Goal: Task Accomplishment & Management: Manage account settings

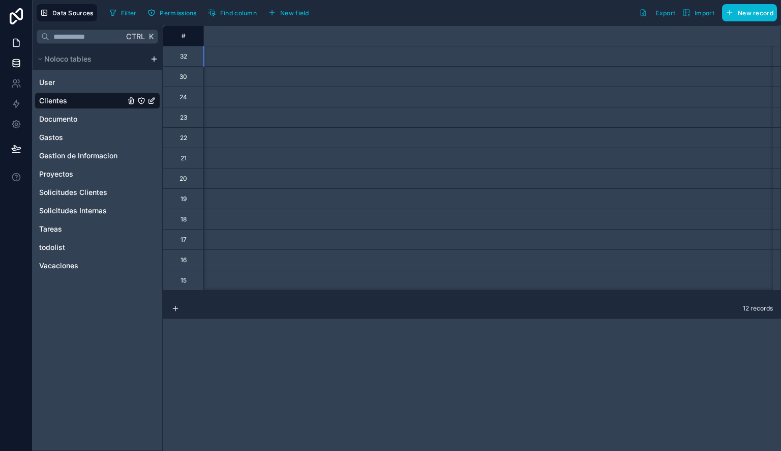
scroll to position [0, 882]
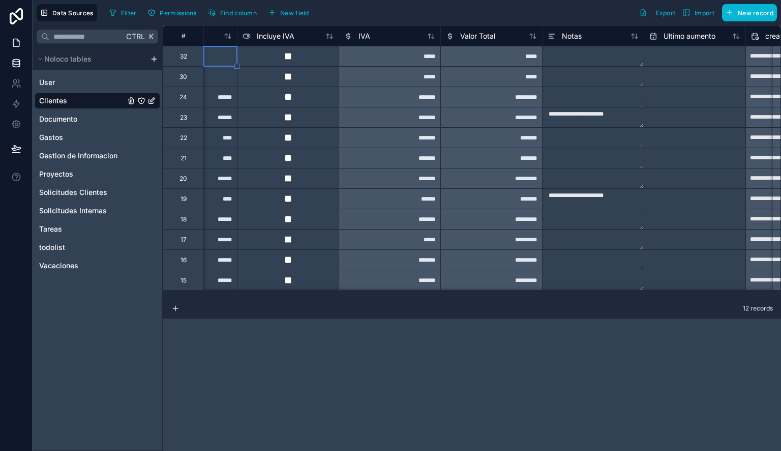
click at [17, 39] on icon at bounding box center [16, 43] width 10 height 10
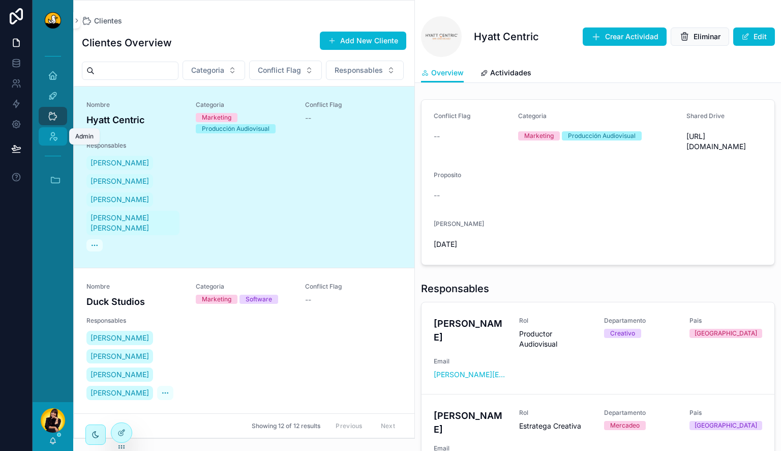
click at [59, 133] on div "Admin" at bounding box center [53, 136] width 16 height 16
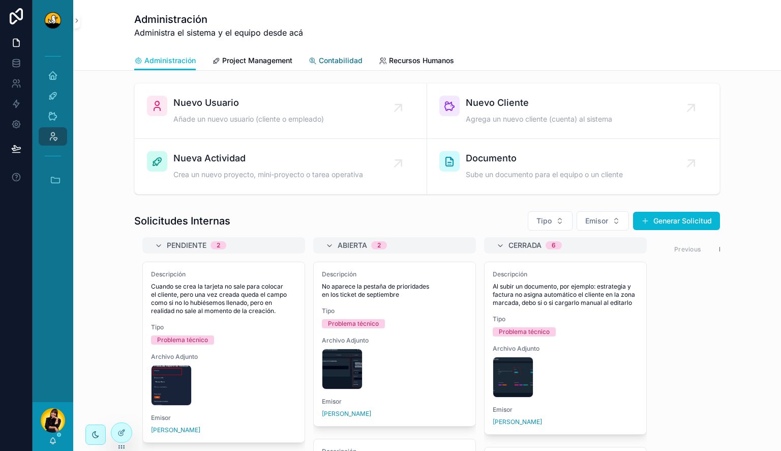
click at [323, 56] on span "Contabilidad" at bounding box center [341, 60] width 44 height 10
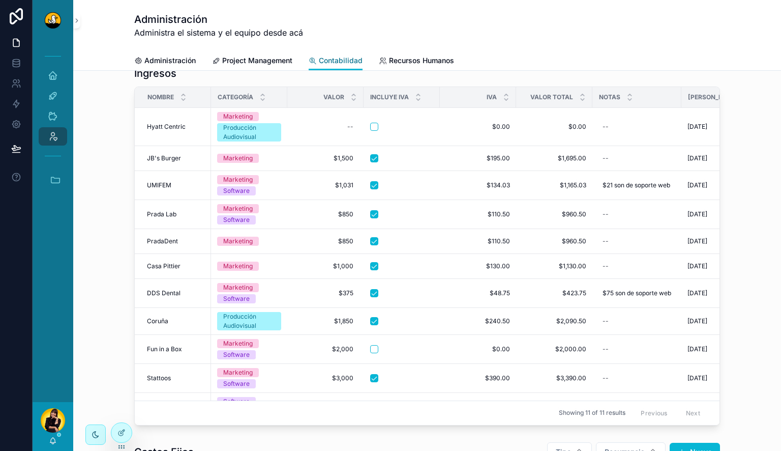
scroll to position [392, 0]
click at [347, 127] on div "--" at bounding box center [350, 127] width 6 height 8
type input "******"
click at [470, 140] on icon "scrollable content" at bounding box center [468, 140] width 5 height 4
click at [370, 126] on button "scrollable content" at bounding box center [374, 127] width 8 height 8
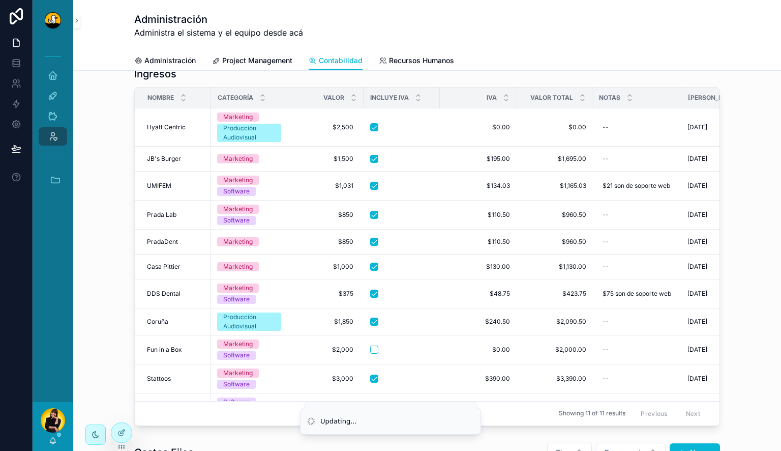
click at [743, 186] on div "Ingresos Nombre Categoría Valor Incluye IVA IVA Valor Total Notas Fecha Inicio …" at bounding box center [427, 247] width 692 height 368
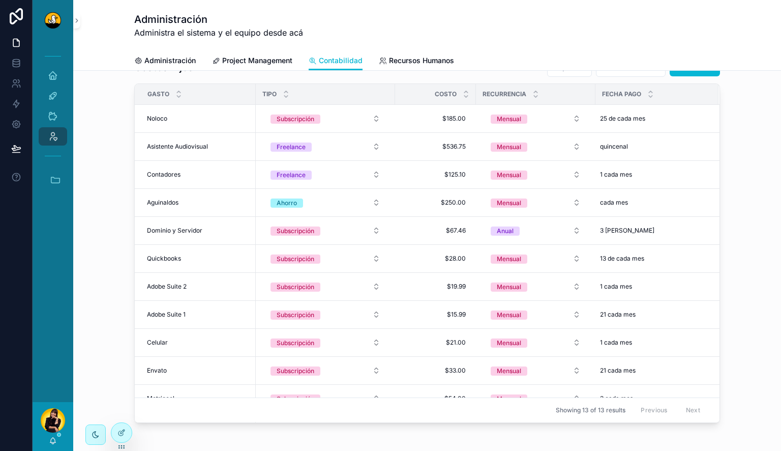
scroll to position [747, 0]
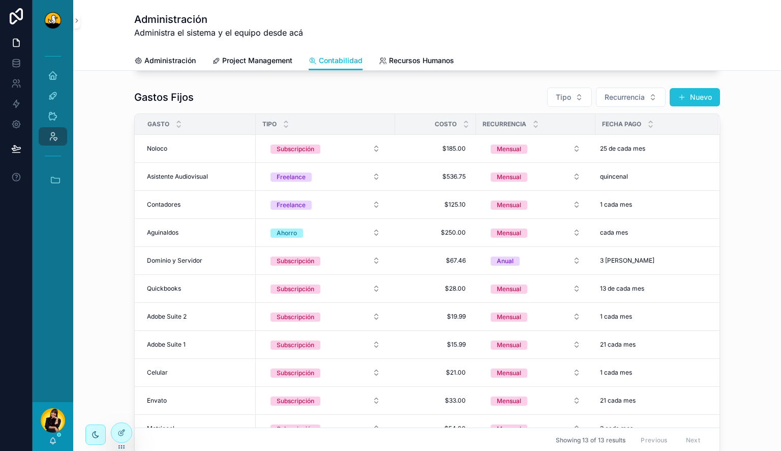
click at [689, 95] on button "Nuevo" at bounding box center [695, 97] width 50 height 18
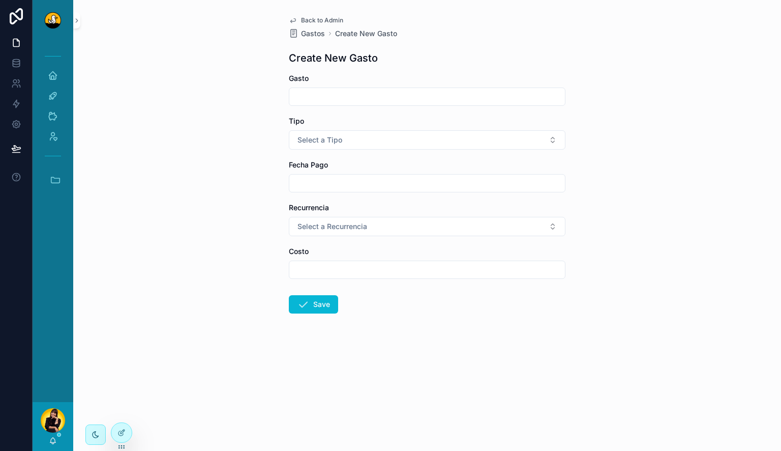
click at [407, 105] on div "scrollable content" at bounding box center [427, 97] width 277 height 18
click at [402, 95] on input "scrollable content" at bounding box center [427, 97] width 276 height 14
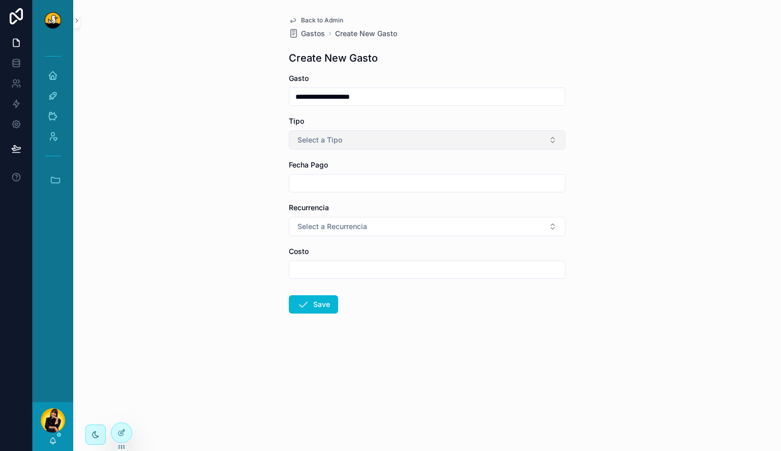
type input "**********"
click at [391, 137] on button "Select a Tipo" at bounding box center [427, 139] width 277 height 19
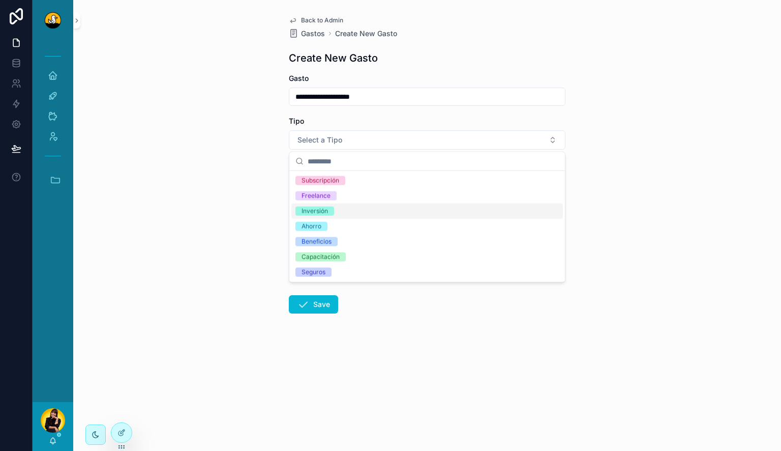
click at [380, 209] on div "Inversión" at bounding box center [428, 210] width 272 height 15
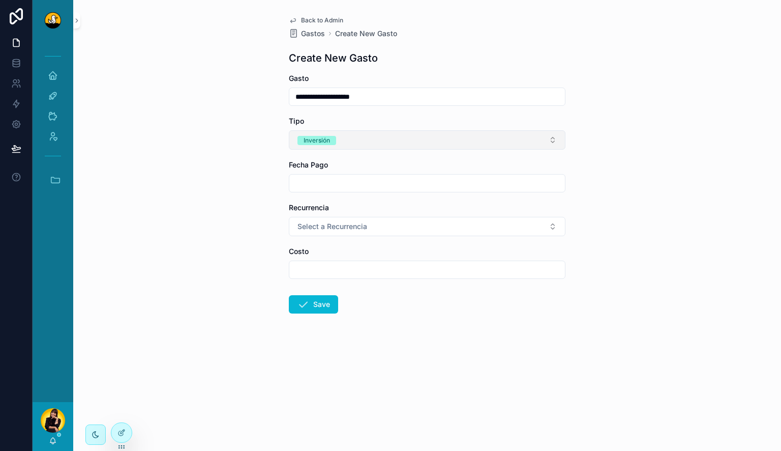
click at [380, 145] on button "Inversión" at bounding box center [427, 139] width 277 height 19
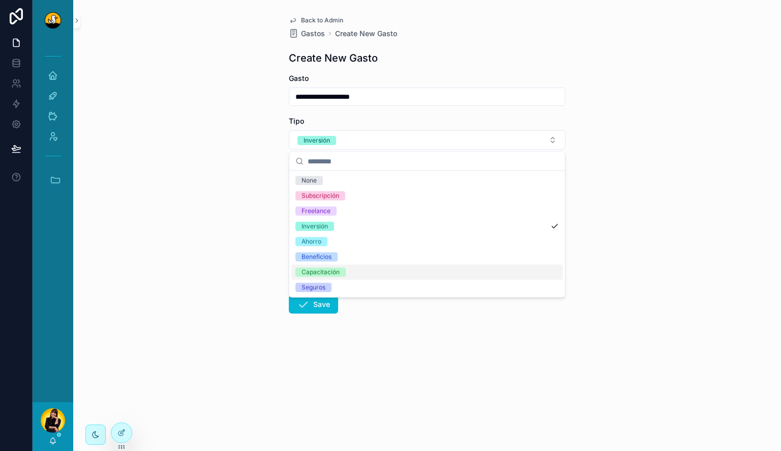
click at [375, 277] on div "Capacitación" at bounding box center [428, 272] width 272 height 15
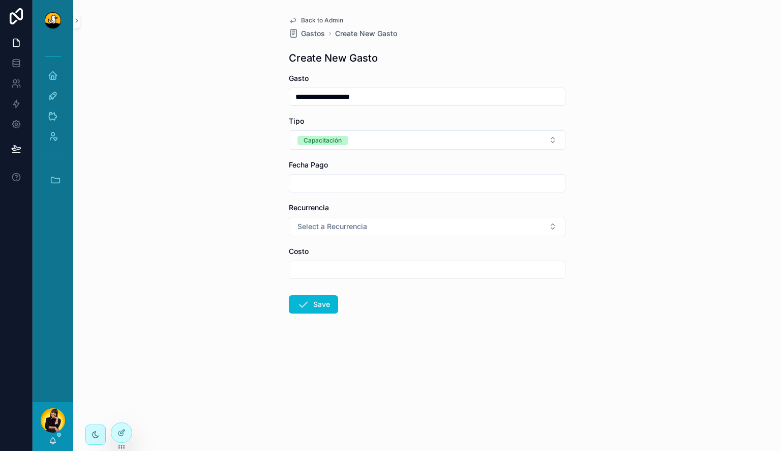
click at [362, 181] on input "scrollable content" at bounding box center [427, 183] width 276 height 14
type input "*******"
click at [380, 223] on button "Select a Recurrencia" at bounding box center [427, 226] width 277 height 19
click at [350, 184] on input "*******" at bounding box center [427, 183] width 276 height 14
drag, startPoint x: 350, startPoint y: 184, endPoint x: 283, endPoint y: 185, distance: 66.6
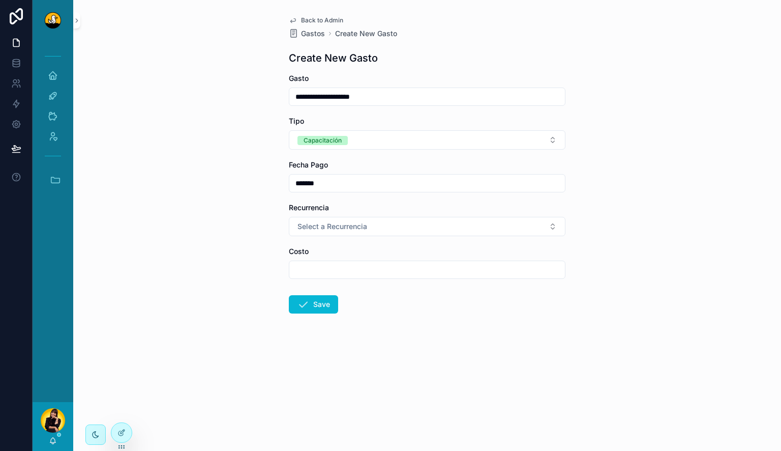
click at [283, 185] on div "**********" at bounding box center [427, 189] width 293 height 378
click at [362, 224] on span "Select a Recurrencia" at bounding box center [333, 226] width 70 height 10
click at [369, 268] on div "Mensual" at bounding box center [428, 266] width 272 height 15
click at [247, 262] on div "**********" at bounding box center [427, 225] width 708 height 451
click at [346, 264] on input "scrollable content" at bounding box center [427, 270] width 276 height 14
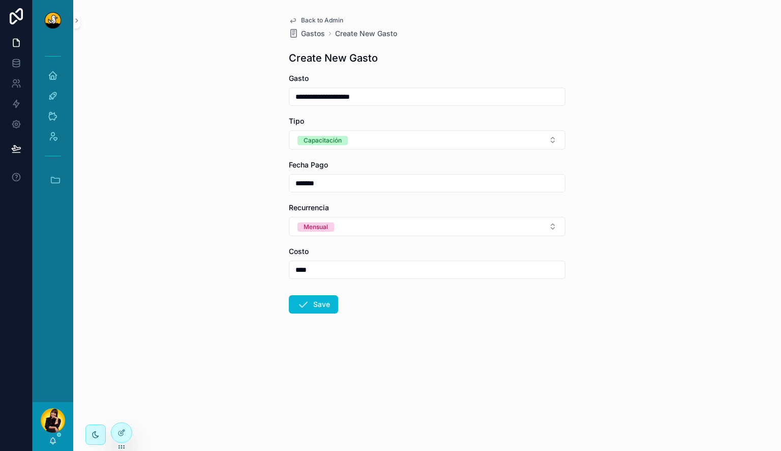
type input "****"
click at [201, 283] on div "**********" at bounding box center [427, 225] width 708 height 451
drag, startPoint x: 360, startPoint y: 180, endPoint x: 266, endPoint y: 170, distance: 94.6
click at [266, 170] on div "**********" at bounding box center [427, 225] width 708 height 451
click at [247, 231] on div "**********" at bounding box center [427, 225] width 708 height 451
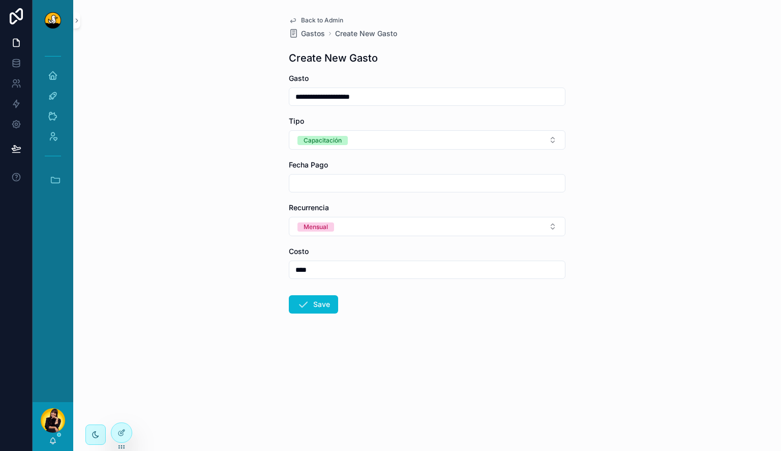
click at [317, 189] on input "scrollable content" at bounding box center [427, 183] width 276 height 14
type input "**********"
click at [312, 303] on button "Save" at bounding box center [313, 304] width 49 height 18
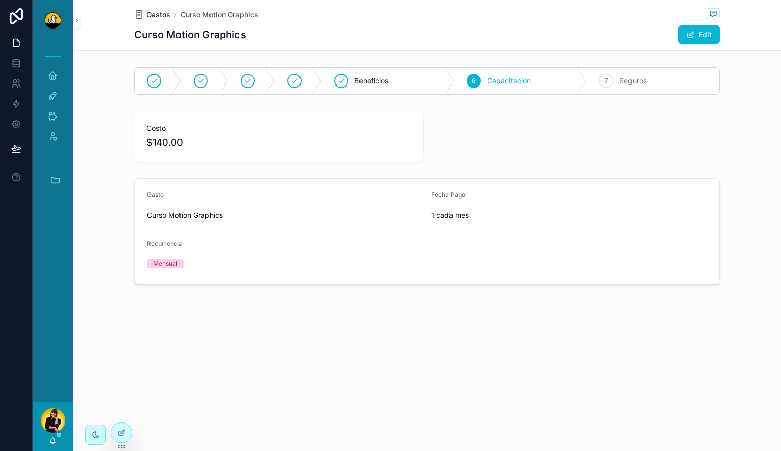
click at [152, 14] on span "Gastos" at bounding box center [159, 15] width 24 height 10
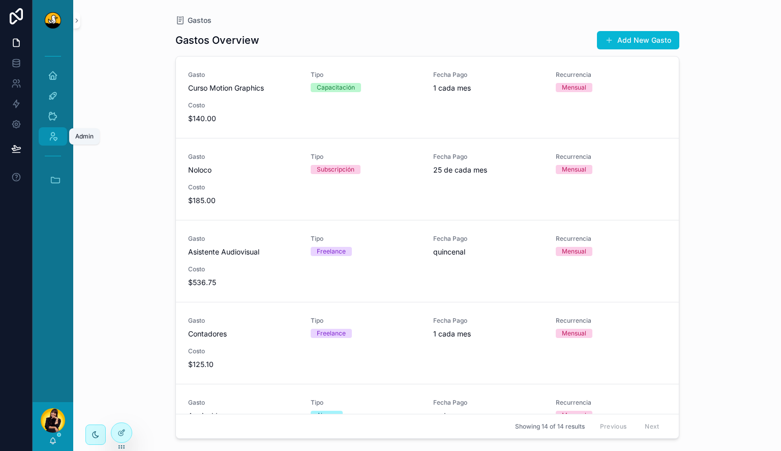
click at [57, 134] on icon "scrollable content" at bounding box center [53, 136] width 10 height 10
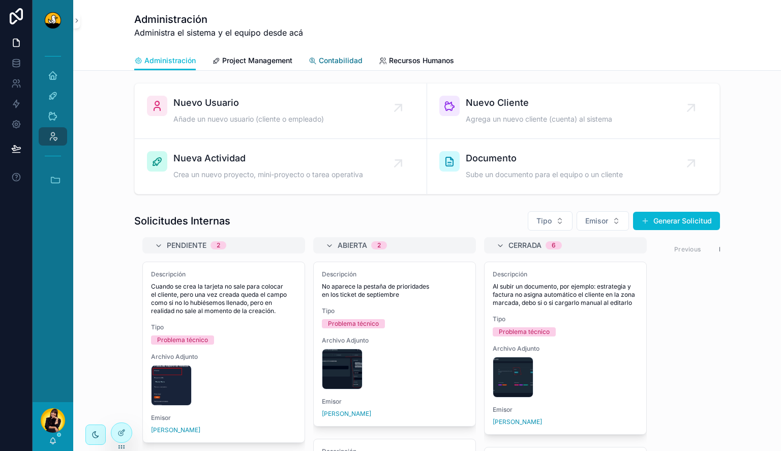
click at [347, 59] on span "Contabilidad" at bounding box center [341, 60] width 44 height 10
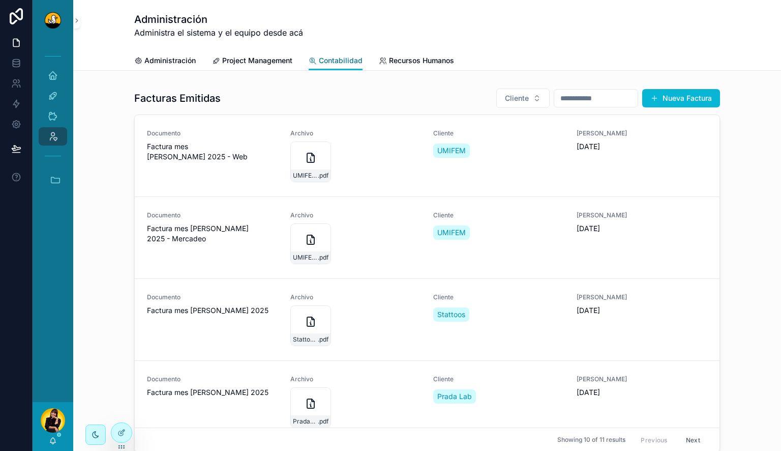
scroll to position [1256, 0]
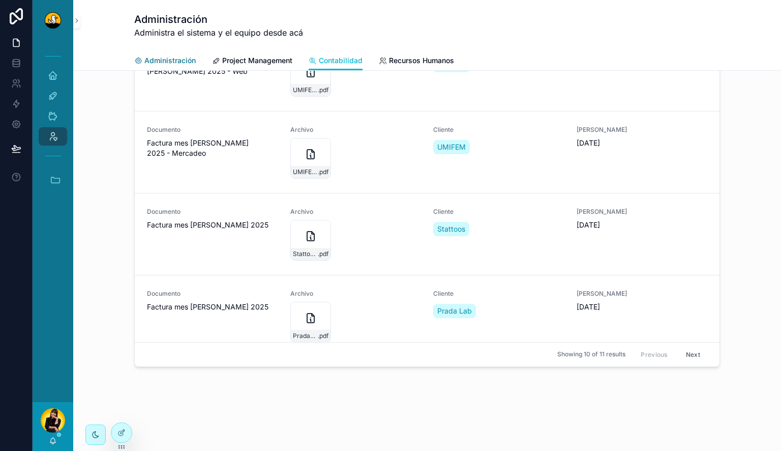
click at [152, 62] on span "Administración" at bounding box center [169, 60] width 51 height 10
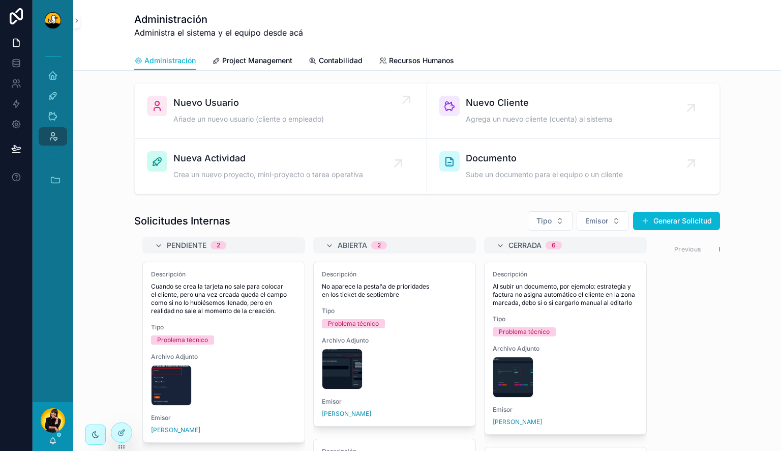
click at [225, 107] on span "Nuevo Usuario" at bounding box center [248, 103] width 151 height 14
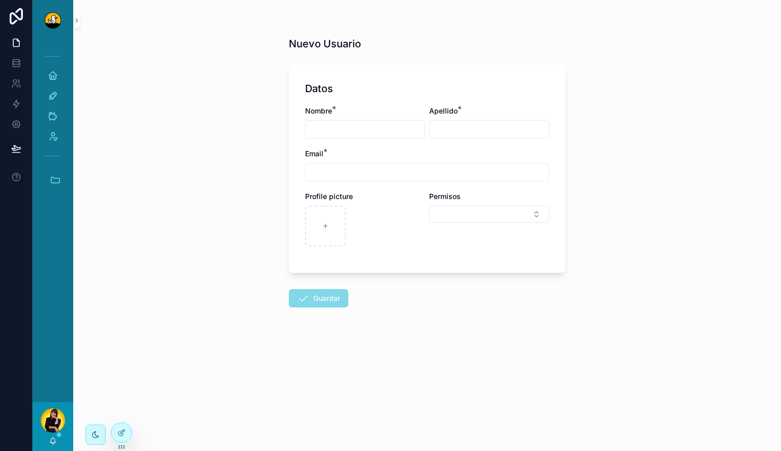
click at [392, 132] on input "scrollable content" at bounding box center [365, 129] width 119 height 14
type input "*******"
type input "****"
click at [365, 177] on input "scrollable content" at bounding box center [427, 172] width 243 height 14
paste input "**********"
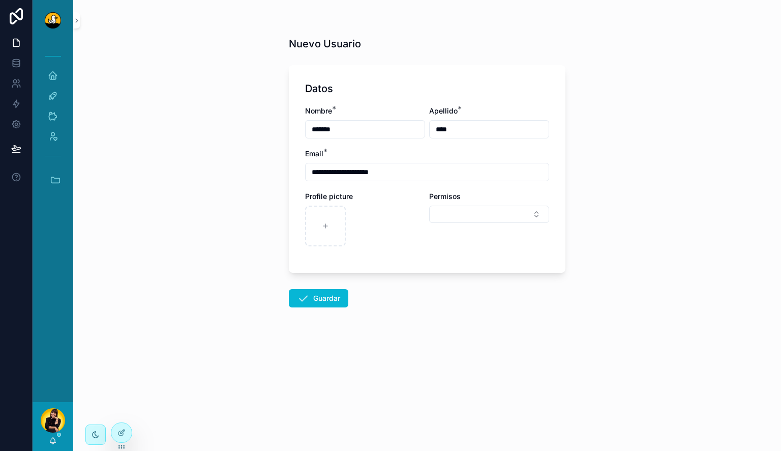
type input "**********"
click at [415, 290] on form "**********" at bounding box center [427, 215] width 277 height 313
click at [489, 224] on div "Permisos" at bounding box center [489, 218] width 120 height 55
click at [478, 213] on button "Select Button" at bounding box center [489, 214] width 120 height 17
click at [474, 285] on div "Client" at bounding box center [489, 287] width 122 height 16
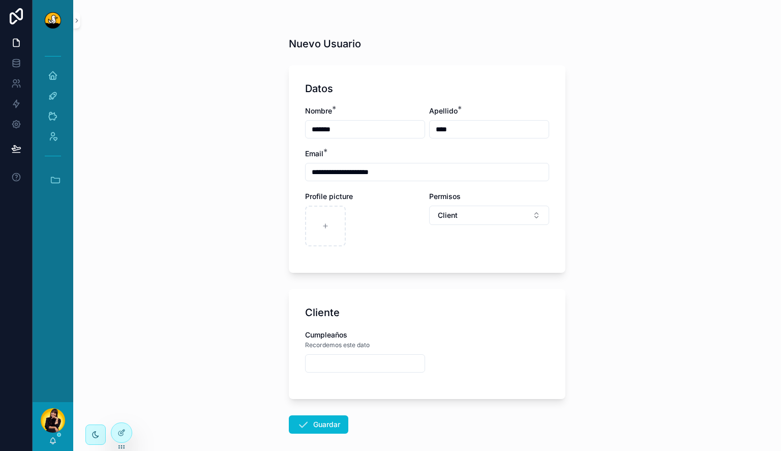
scroll to position [48, 0]
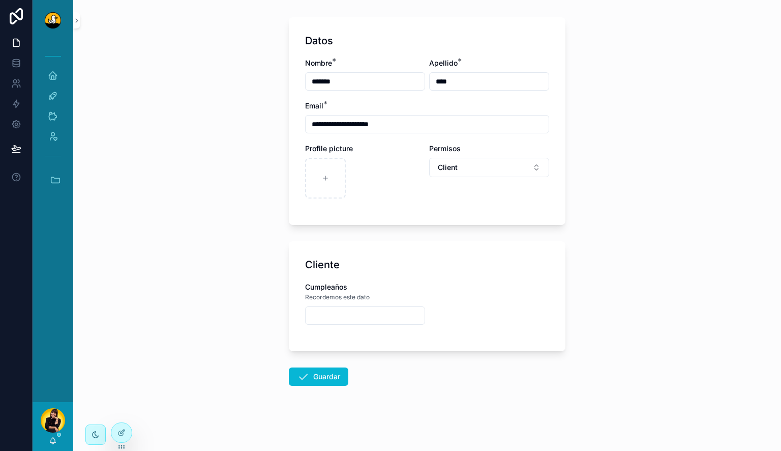
click at [381, 315] on input "scrollable content" at bounding box center [365, 315] width 119 height 14
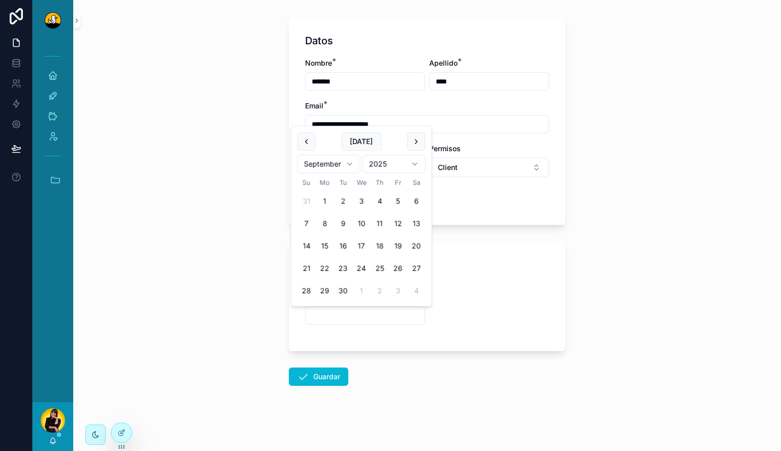
click at [488, 332] on div "Cumpleaños Recordemos este dato" at bounding box center [427, 308] width 244 height 53
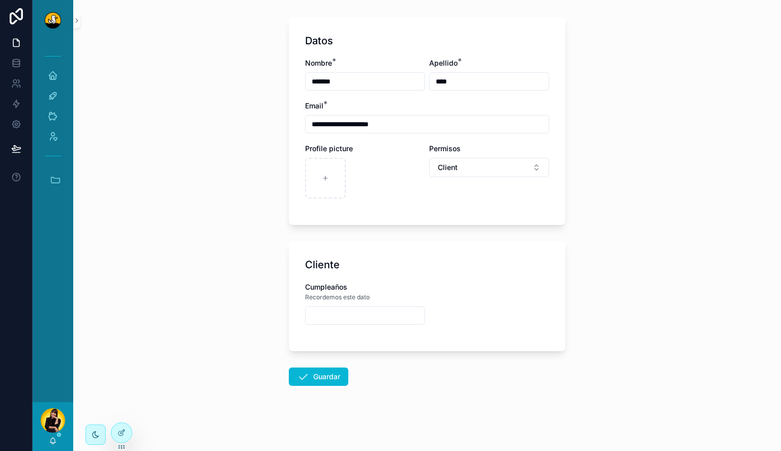
click at [360, 317] on input "scrollable content" at bounding box center [365, 315] width 119 height 14
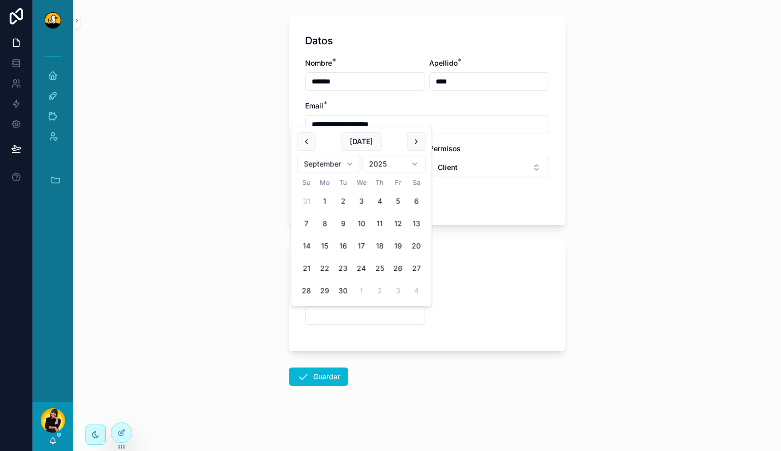
click at [493, 328] on div "Cumpleaños Recordemos este dato" at bounding box center [427, 308] width 244 height 53
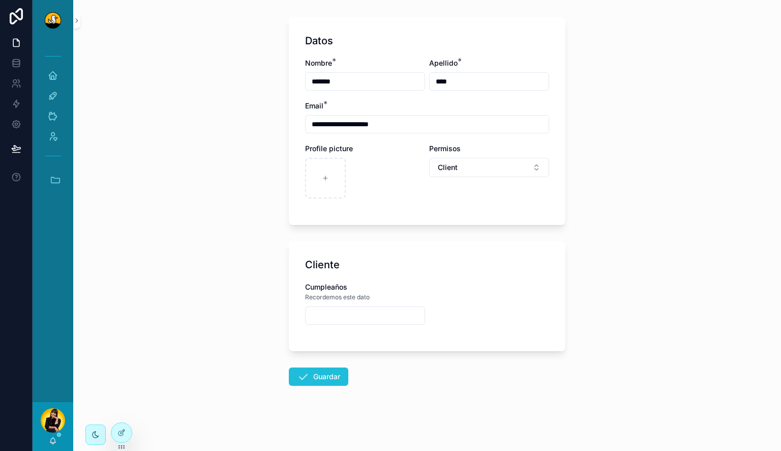
click at [322, 381] on button "Guardar" at bounding box center [319, 376] width 60 height 18
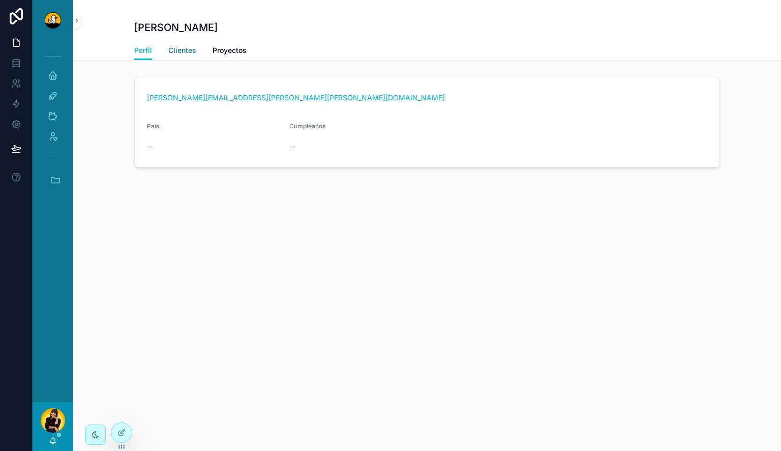
click at [183, 54] on span "Clientes" at bounding box center [182, 50] width 28 height 10
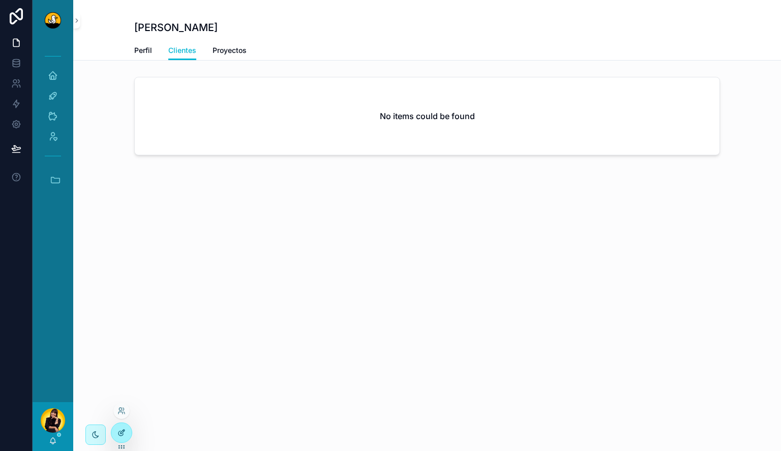
click at [121, 429] on icon at bounding box center [122, 432] width 8 height 8
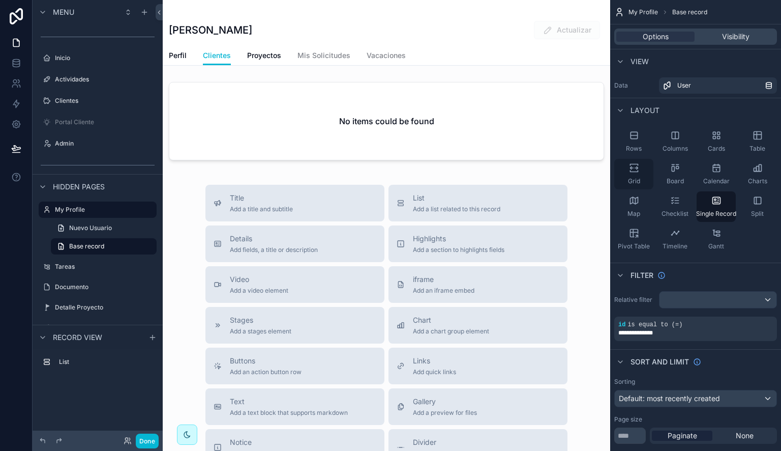
click at [650, 171] on div "Rows Columns Cards Table Grid Board Calendar Charts Map Checklist Single Record…" at bounding box center [695, 190] width 171 height 136
drag, startPoint x: 651, startPoint y: 198, endPoint x: 717, endPoint y: 72, distance: 142.7
drag, startPoint x: 684, startPoint y: 268, endPoint x: 751, endPoint y: 93, distance: 187.2
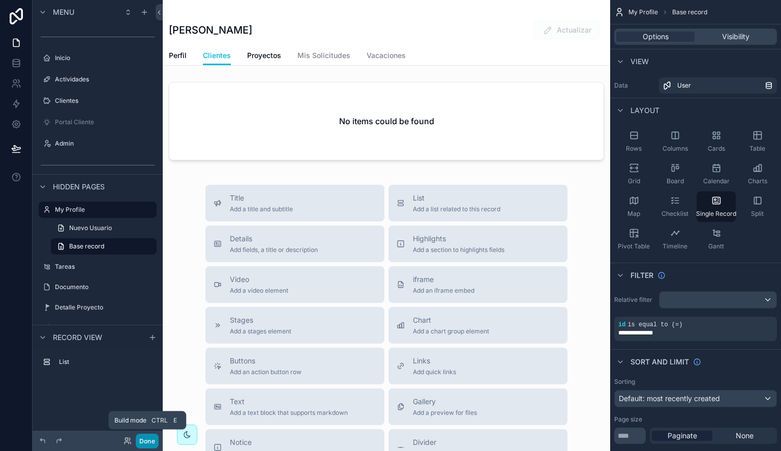
click at [155, 445] on button "Done" at bounding box center [147, 440] width 23 height 15
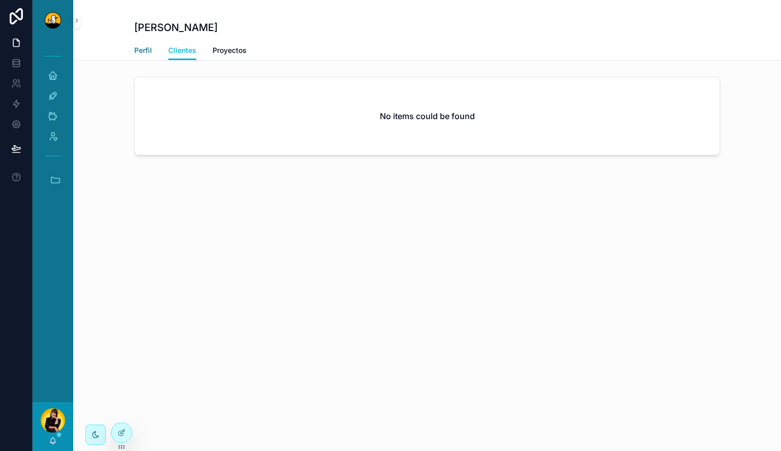
click at [139, 49] on span "Perfil" at bounding box center [143, 50] width 18 height 10
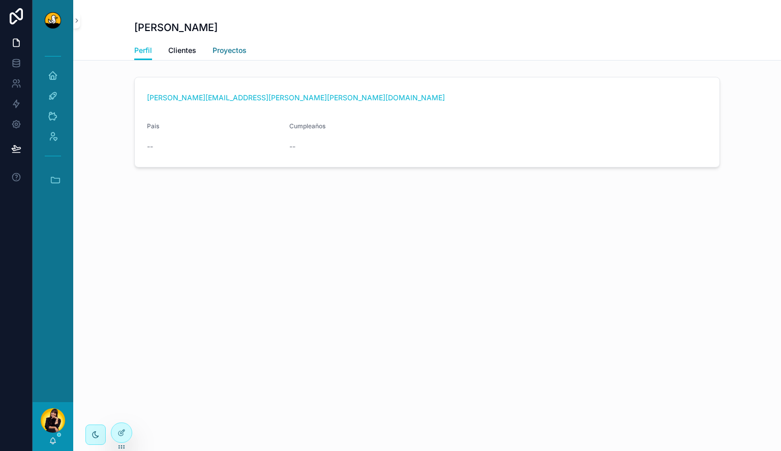
click at [217, 50] on span "Proyectos" at bounding box center [230, 50] width 34 height 10
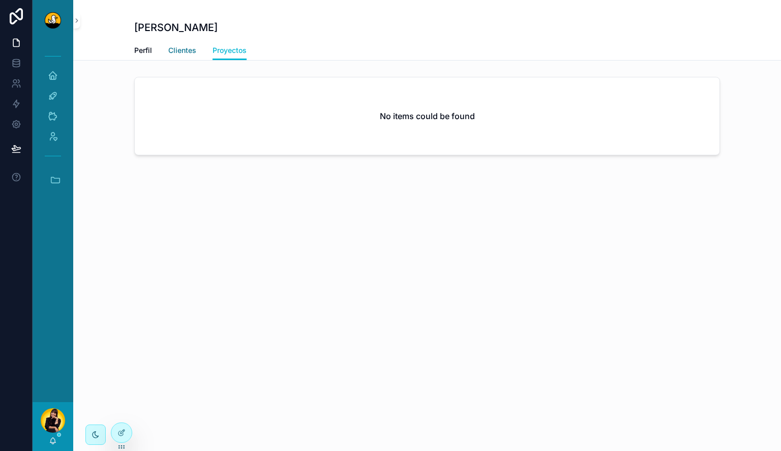
click at [173, 48] on span "Clientes" at bounding box center [182, 50] width 28 height 10
click at [145, 50] on span "Perfil" at bounding box center [143, 50] width 18 height 10
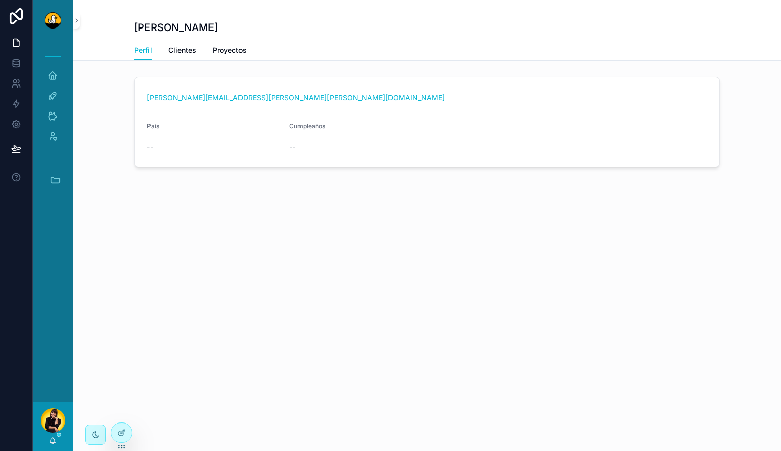
click at [109, 390] on div "[PERSON_NAME] Perfil Perfil Clientes Proyectos [EMAIL_ADDRESS][PERSON_NAME][PER…" at bounding box center [427, 225] width 708 height 451
drag, startPoint x: 111, startPoint y: 400, endPoint x: 116, endPoint y: 410, distance: 11.2
click at [116, 410] on div "[PERSON_NAME] Perfil Perfil Clientes Proyectos [EMAIL_ADDRESS][PERSON_NAME][PER…" at bounding box center [427, 225] width 708 height 451
drag, startPoint x: 116, startPoint y: 410, endPoint x: 116, endPoint y: 430, distance: 20.3
click at [116, 430] on div "Inicio Actividades Clientes Admin Accesos rápidos DS Duck Studios JB JBs Burger…" at bounding box center [407, 225] width 749 height 451
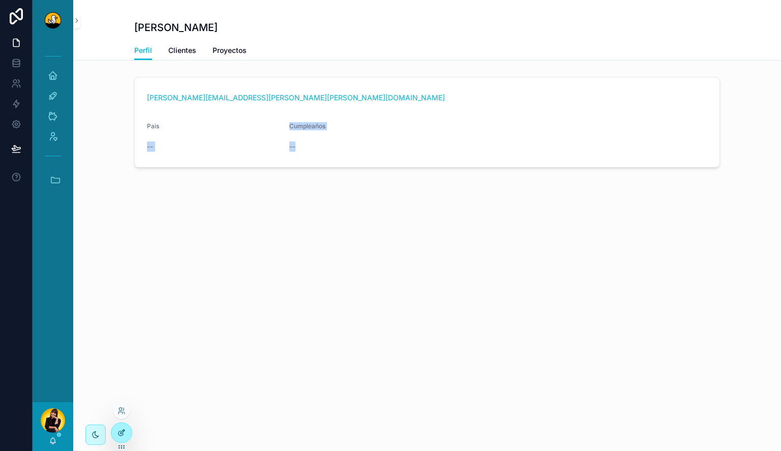
click at [116, 430] on div at bounding box center [121, 432] width 20 height 19
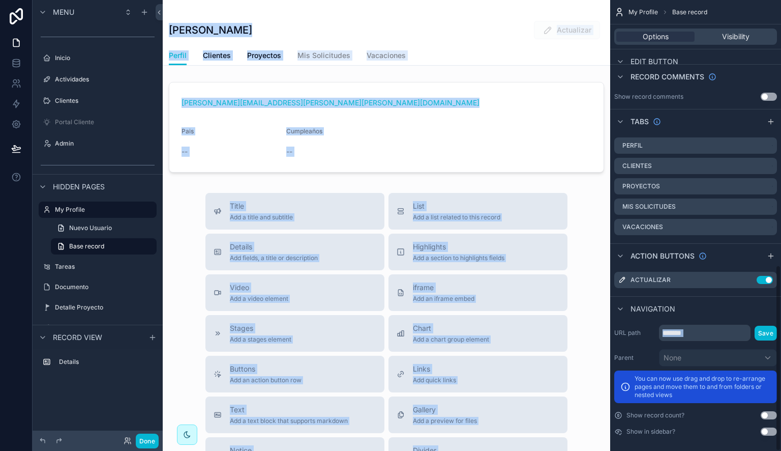
scroll to position [642, 0]
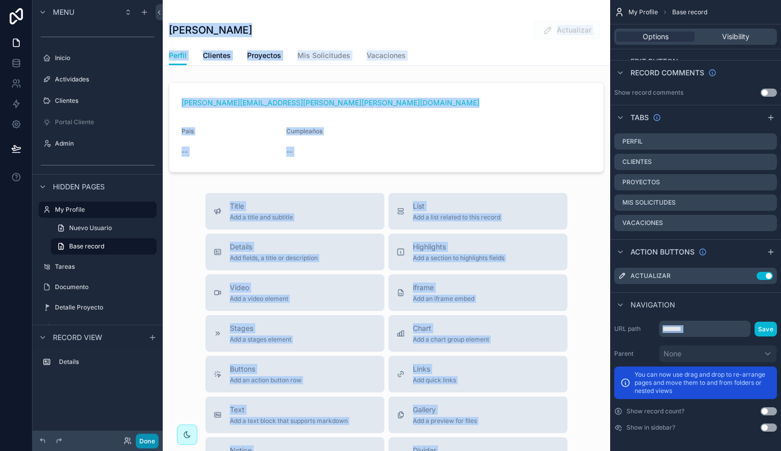
click at [148, 447] on button "Done" at bounding box center [147, 440] width 23 height 15
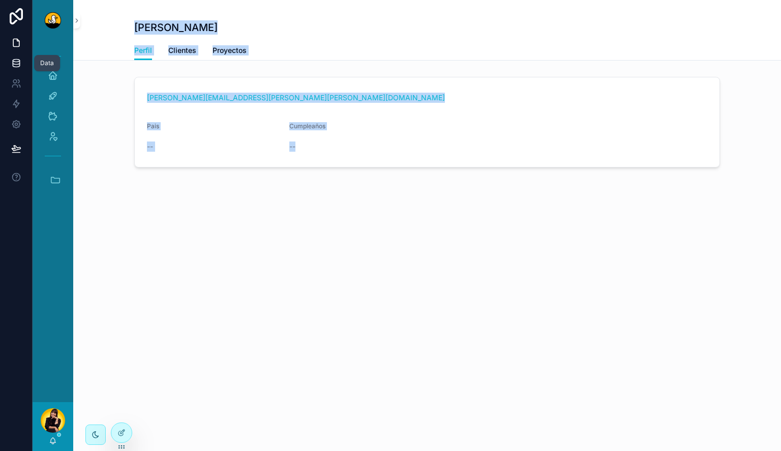
click at [15, 62] on icon at bounding box center [16, 63] width 10 height 10
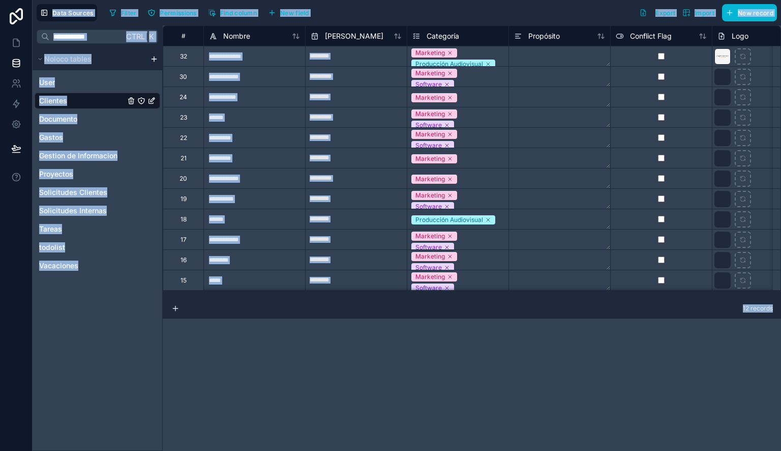
click at [316, 361] on div "**********" at bounding box center [472, 237] width 619 height 425
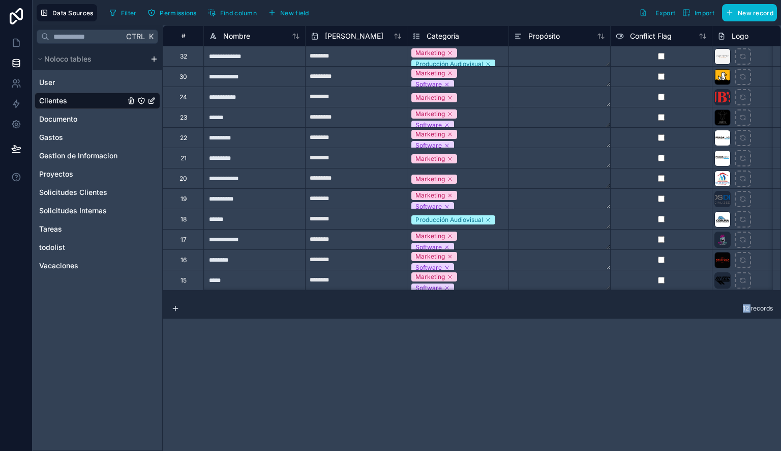
click at [316, 361] on div "**********" at bounding box center [472, 237] width 619 height 425
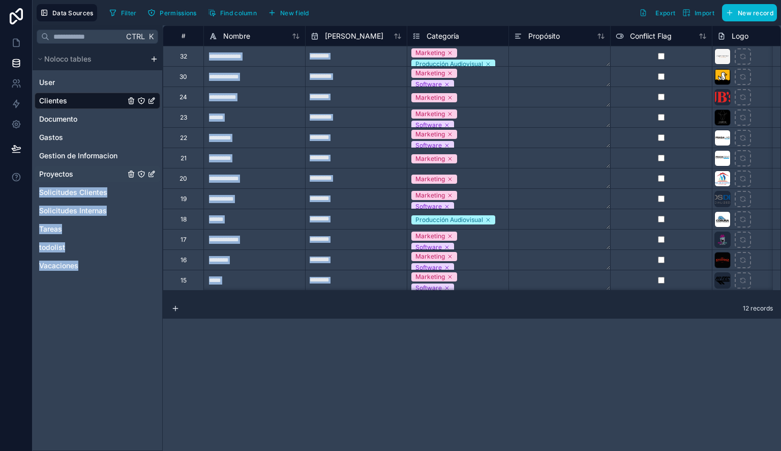
click at [133, 163] on div "**********" at bounding box center [407, 225] width 749 height 451
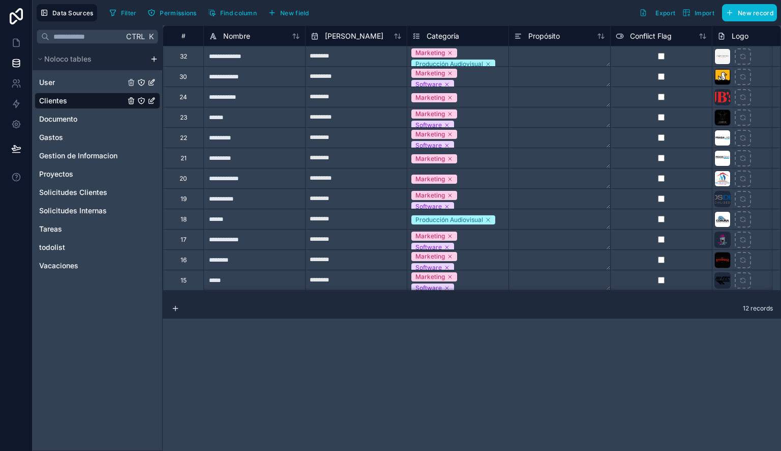
drag, startPoint x: 85, startPoint y: 83, endPoint x: 211, endPoint y: 256, distance: 214.1
click at [95, 91] on div "User Clientes Documento Gastos Gestion de Informacion Proyectos Solicitudes Cli…" at bounding box center [98, 171] width 126 height 203
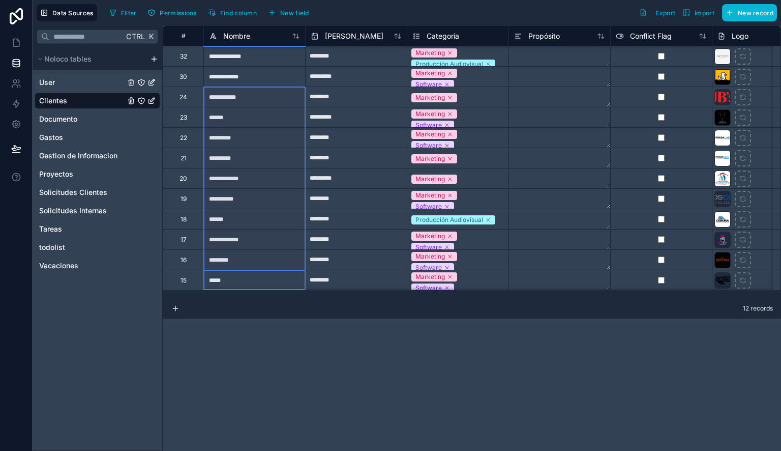
drag, startPoint x: 219, startPoint y: 273, endPoint x: 64, endPoint y: 78, distance: 248.4
click at [64, 78] on div "**********" at bounding box center [407, 237] width 749 height 425
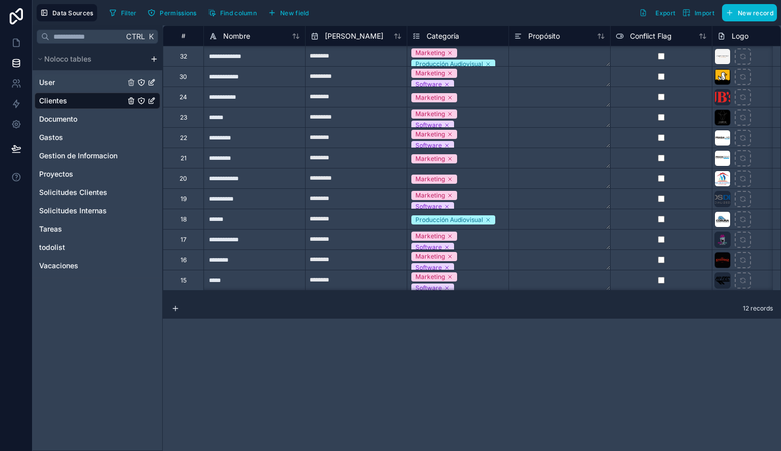
click at [65, 74] on div "User" at bounding box center [98, 82] width 126 height 16
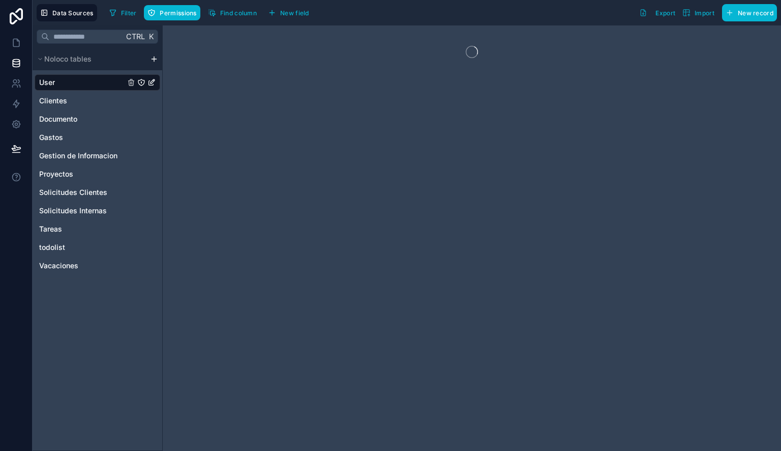
click at [65, 74] on div "User" at bounding box center [98, 82] width 126 height 16
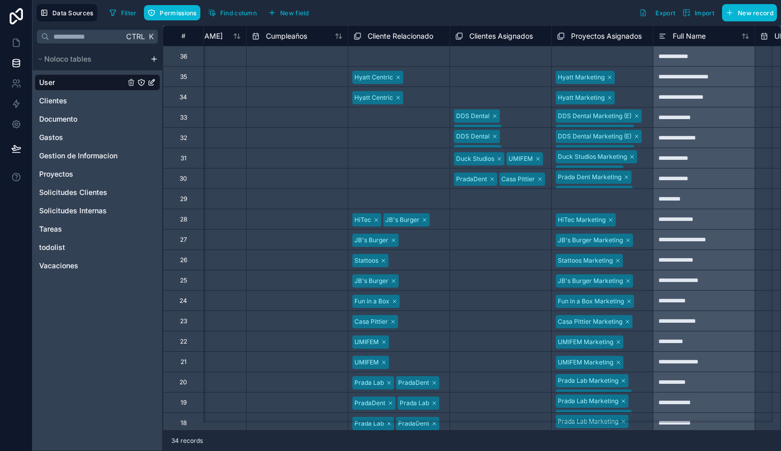
scroll to position [0, 1823]
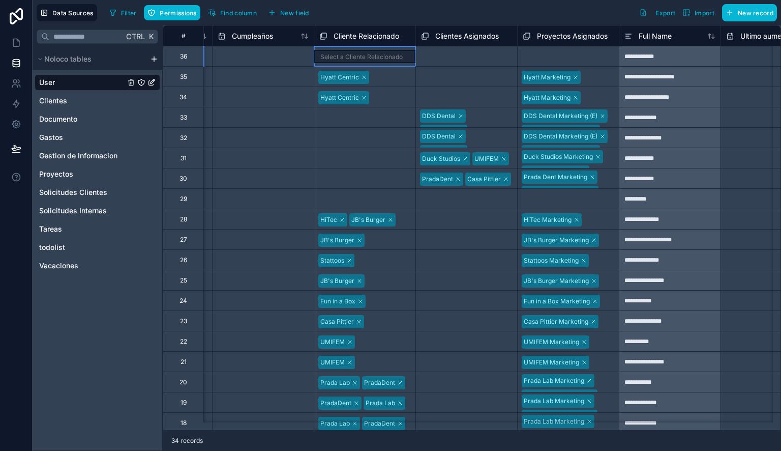
click at [366, 53] on div "Select a Cliente Relacionado" at bounding box center [361, 57] width 82 height 8
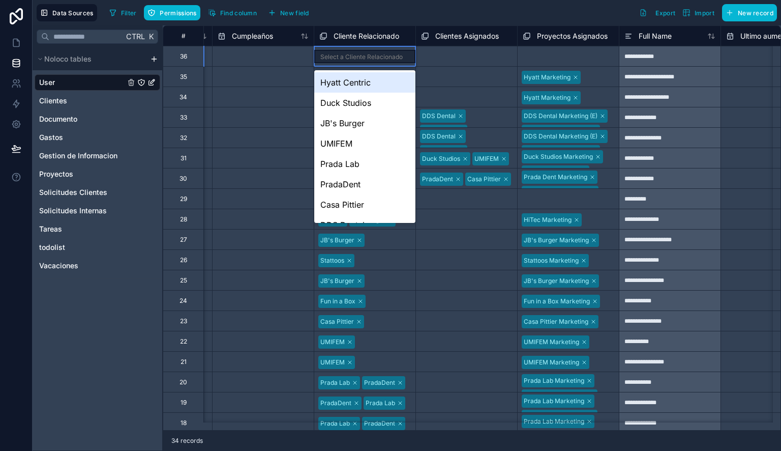
click at [388, 55] on div "Select a Cliente Relacionado" at bounding box center [361, 57] width 82 height 8
click at [366, 79] on div "Hyatt Centric" at bounding box center [364, 82] width 101 height 20
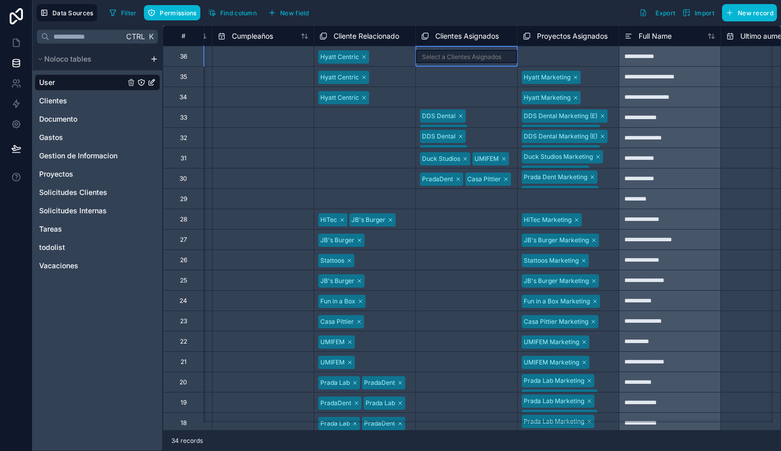
click at [458, 53] on div "Select a Clientes Asignados" at bounding box center [461, 57] width 79 height 8
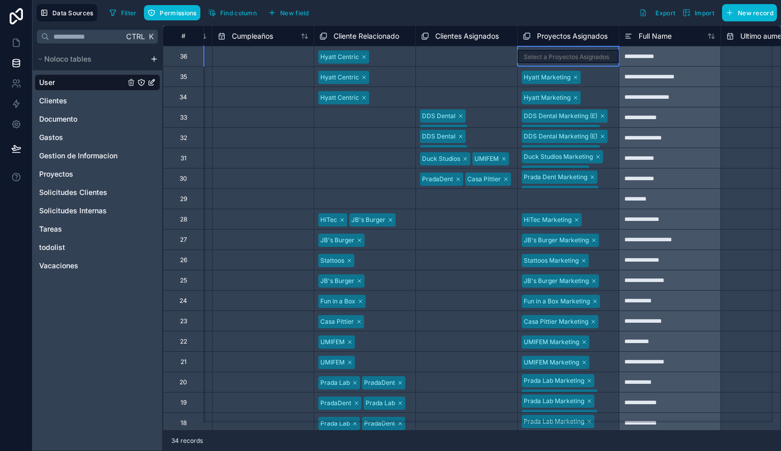
click at [556, 47] on div "Select a Proyectos Asignados" at bounding box center [568, 56] width 101 height 20
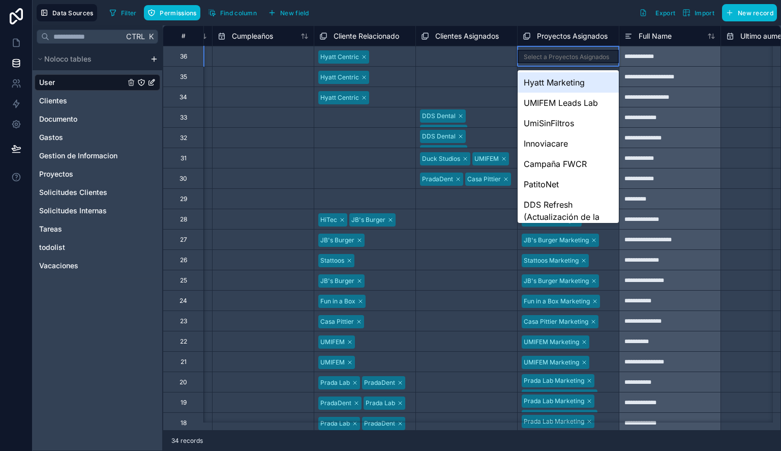
click at [572, 54] on div "Select a Proyectos Asignados" at bounding box center [566, 57] width 85 height 8
click at [571, 80] on div "Hyatt Marketing" at bounding box center [568, 82] width 101 height 20
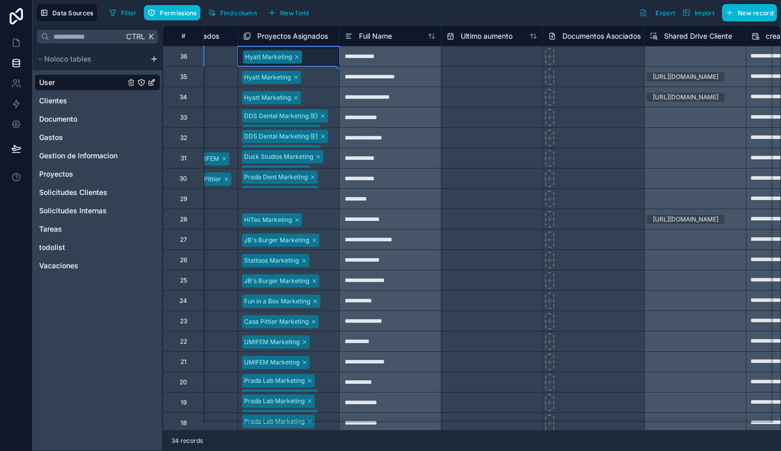
scroll to position [0, 2102]
click at [497, 65] on input "text" at bounding box center [493, 56] width 101 height 16
select select "****"
select select "*"
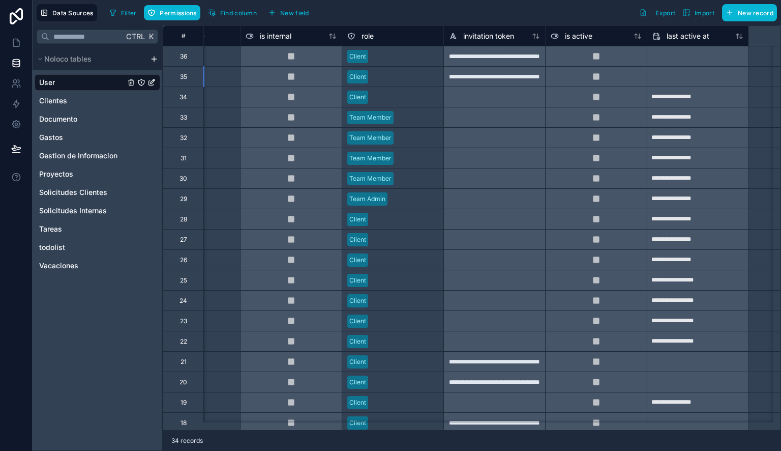
scroll to position [0, 0]
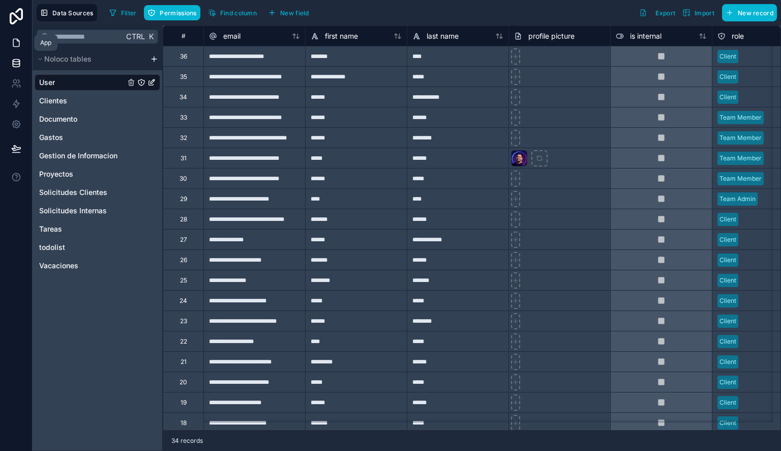
click at [22, 37] on link at bounding box center [16, 43] width 32 height 20
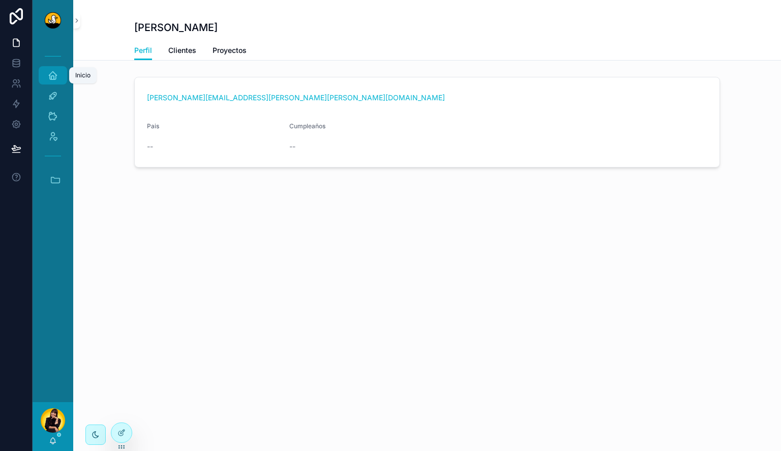
click at [54, 78] on icon "scrollable content" at bounding box center [53, 75] width 10 height 10
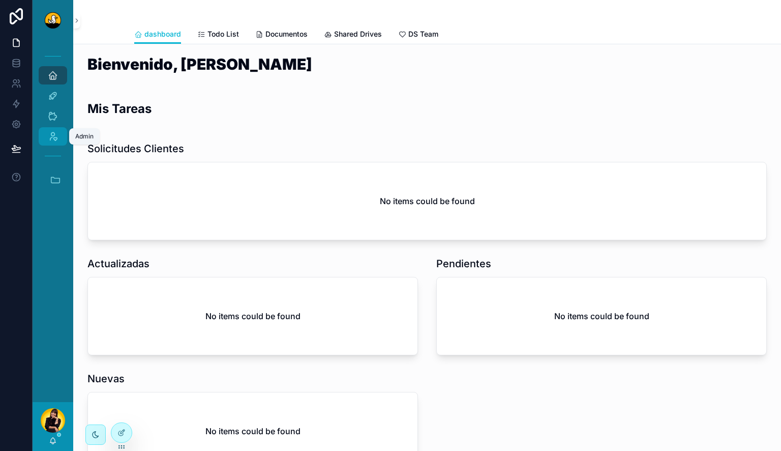
click at [56, 139] on icon "scrollable content" at bounding box center [53, 136] width 10 height 10
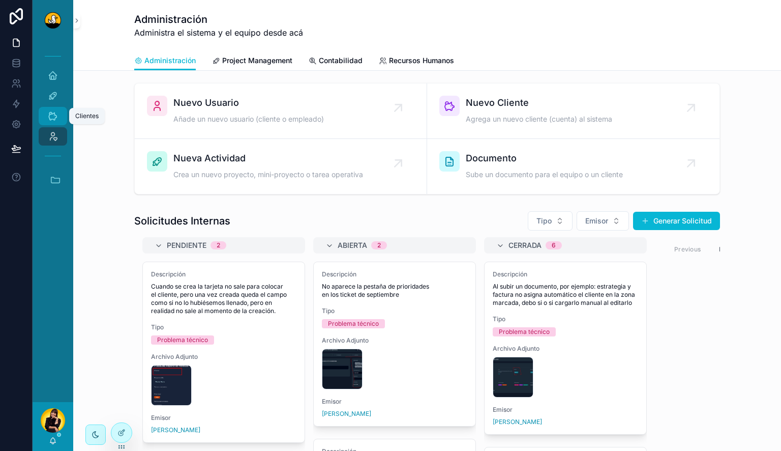
click at [47, 117] on div "Clientes" at bounding box center [53, 116] width 16 height 16
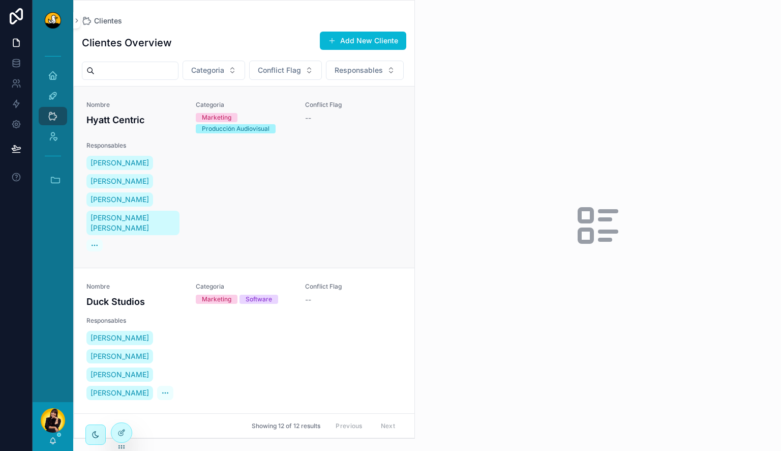
click at [247, 159] on div "Nombre Hyatt Centric Categoria Marketing Producción Audiovisual Conflict Flag -…" at bounding box center [244, 177] width 316 height 153
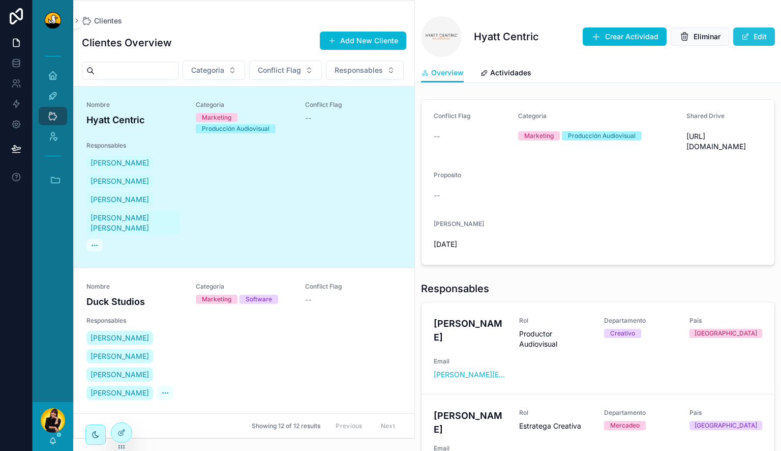
click at [752, 35] on button "Edit" at bounding box center [755, 36] width 42 height 18
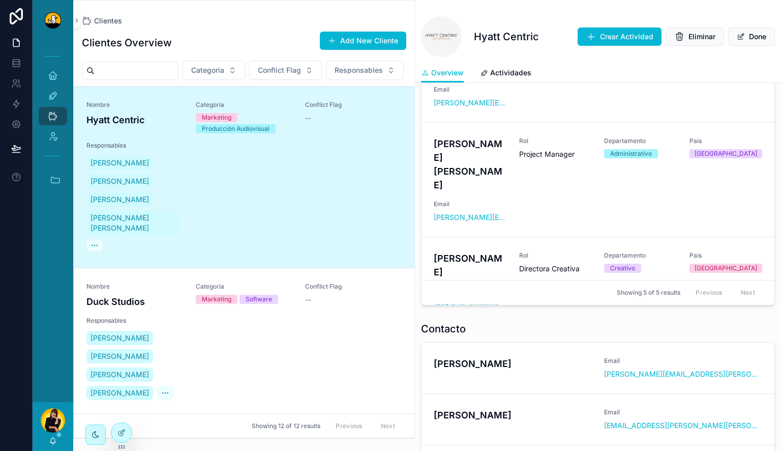
scroll to position [482, 0]
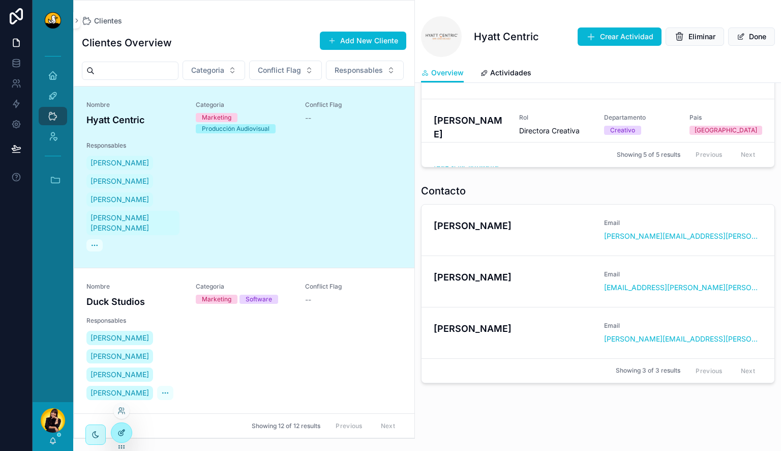
click at [130, 428] on div at bounding box center [121, 432] width 20 height 19
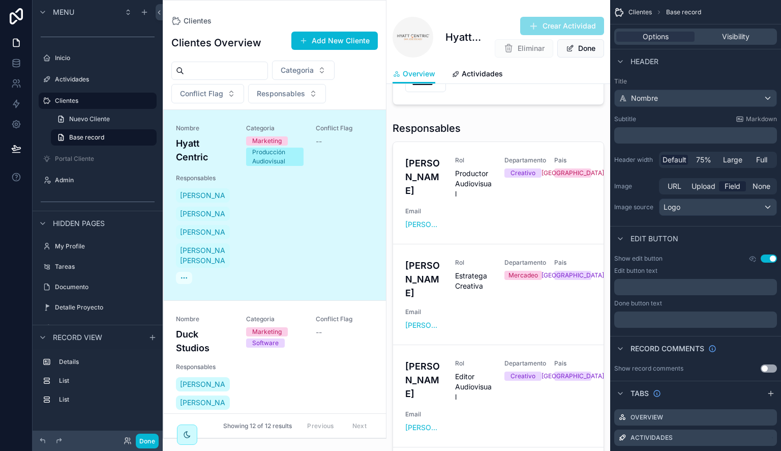
scroll to position [200, 0]
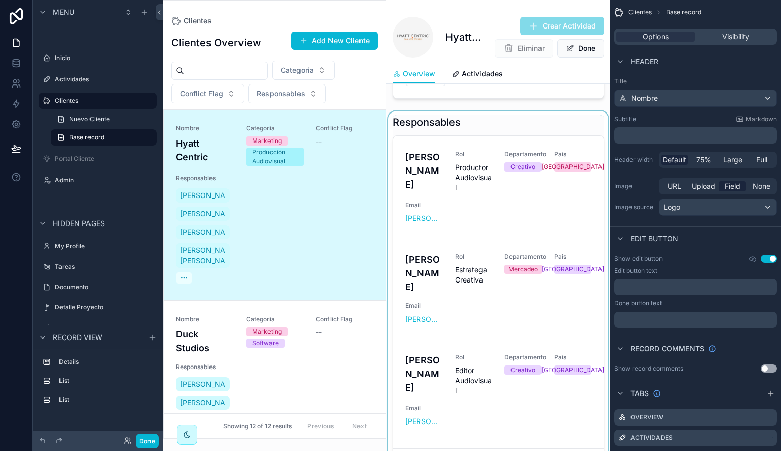
click at [572, 152] on div "scrollable content" at bounding box center [499, 294] width 224 height 367
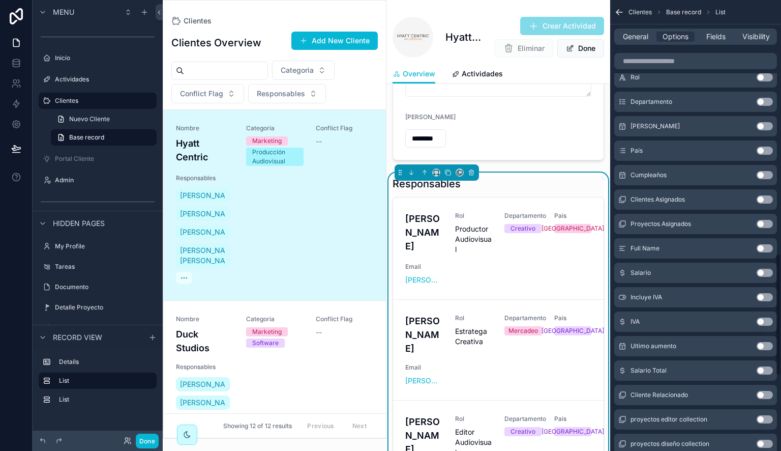
scroll to position [1004, 0]
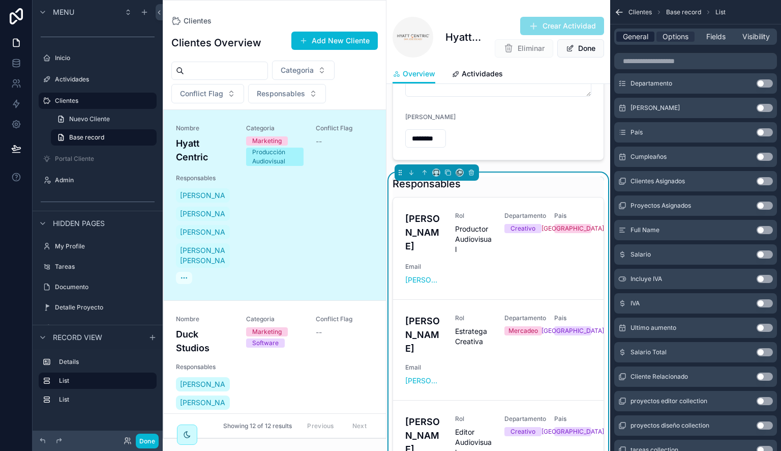
click at [635, 33] on span "General" at bounding box center [635, 37] width 25 height 10
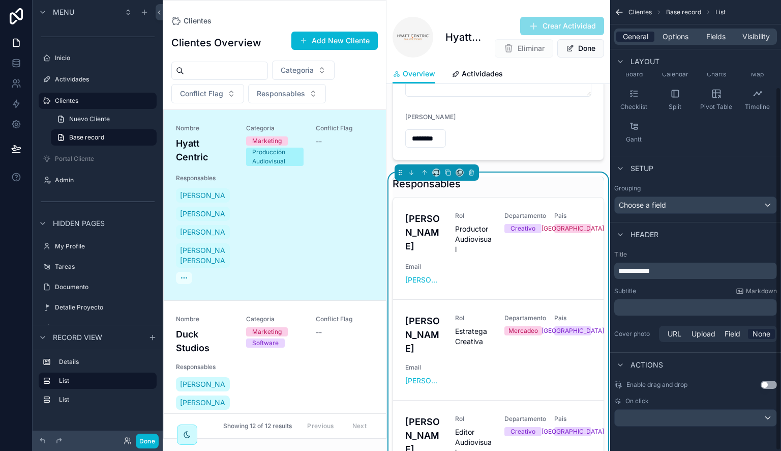
scroll to position [107, 0]
click at [682, 32] on span "Options" at bounding box center [676, 37] width 26 height 10
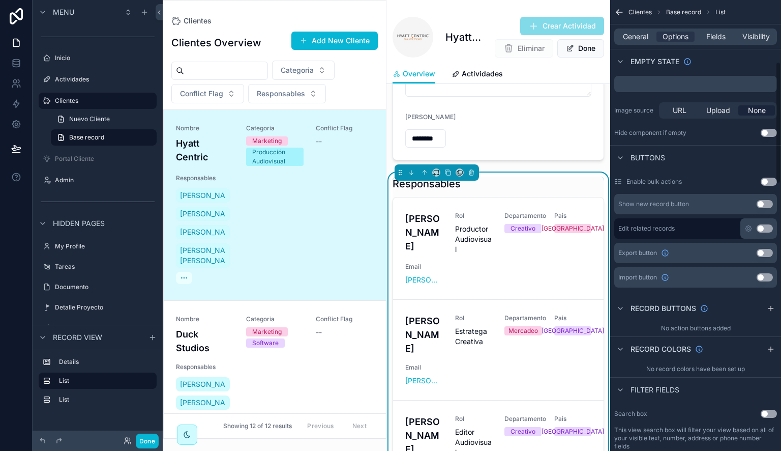
scroll to position [228, 0]
click at [763, 202] on button "Use setting" at bounding box center [765, 203] width 16 height 8
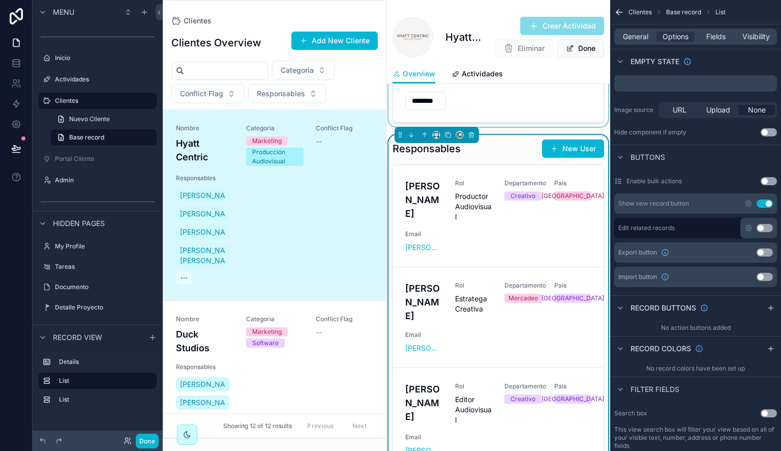
scroll to position [176, 0]
click at [747, 203] on icon "scrollable content" at bounding box center [749, 203] width 8 height 8
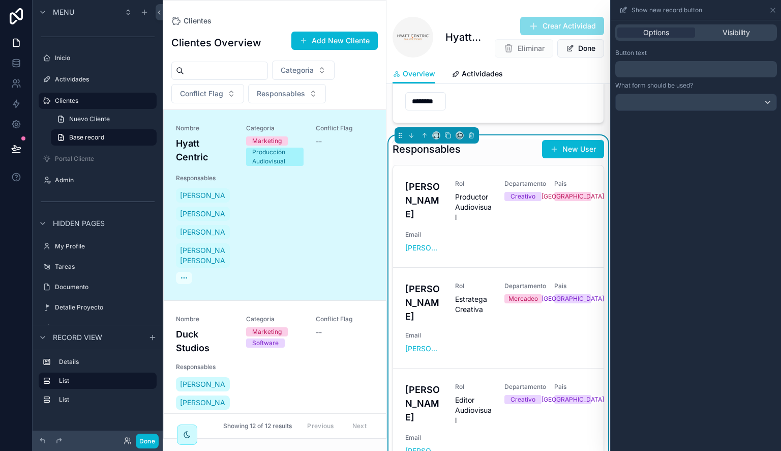
click at [673, 73] on p "﻿" at bounding box center [698, 69] width 156 height 12
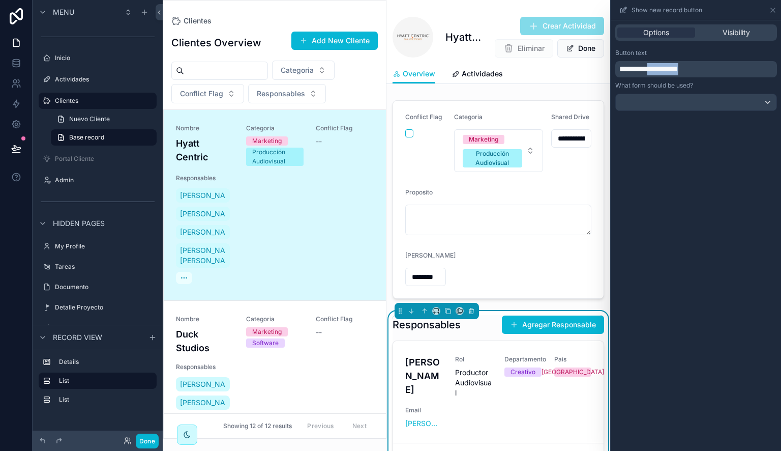
drag, startPoint x: 655, startPoint y: 71, endPoint x: 723, endPoint y: 64, distance: 68.5
click at [723, 64] on p "**********" at bounding box center [698, 69] width 156 height 12
click at [682, 324] on div "Options Visibility Button text ******* What form should be used?" at bounding box center [696, 235] width 170 height 430
click at [730, 100] on div at bounding box center [696, 102] width 161 height 16
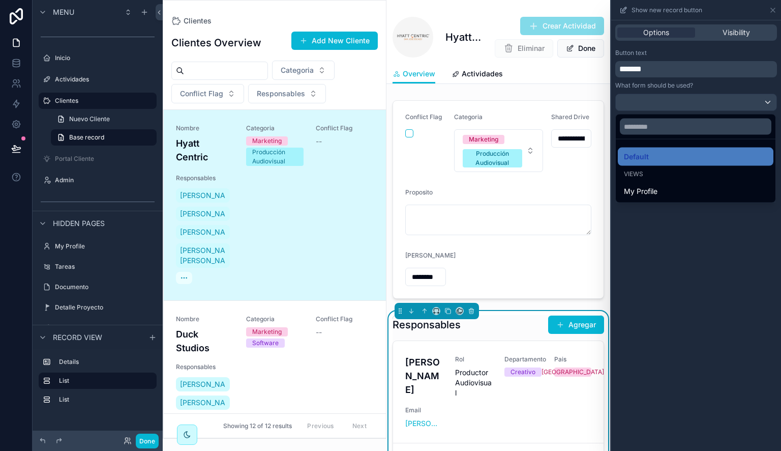
click at [706, 274] on div at bounding box center [696, 225] width 170 height 451
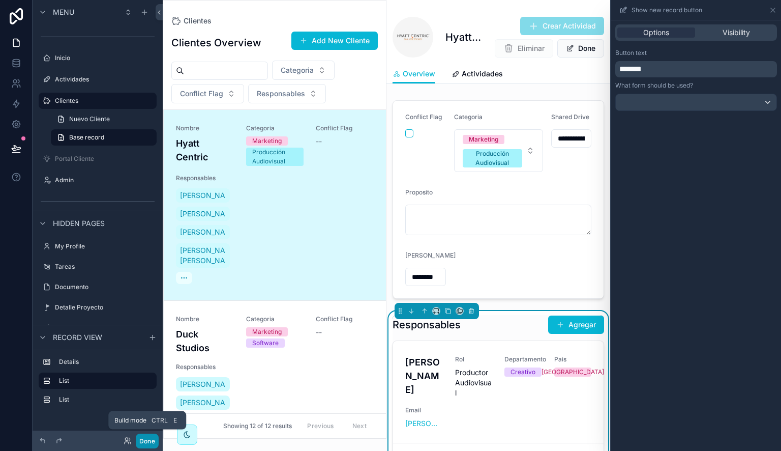
click at [138, 445] on button "Done" at bounding box center [147, 440] width 23 height 15
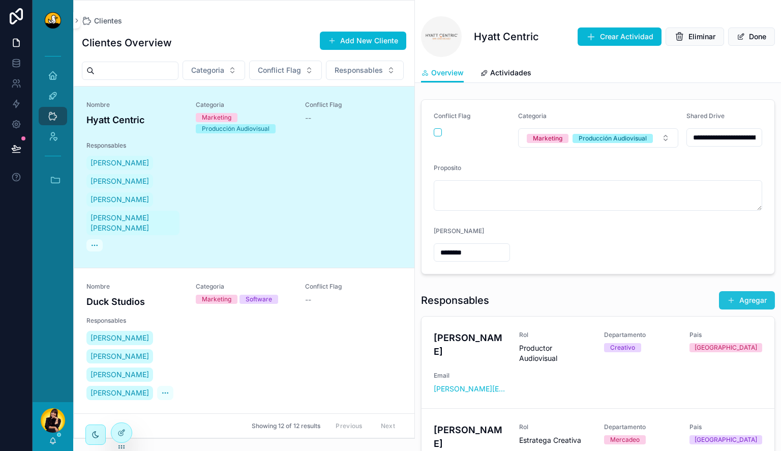
click at [739, 291] on button "Agregar" at bounding box center [747, 300] width 56 height 18
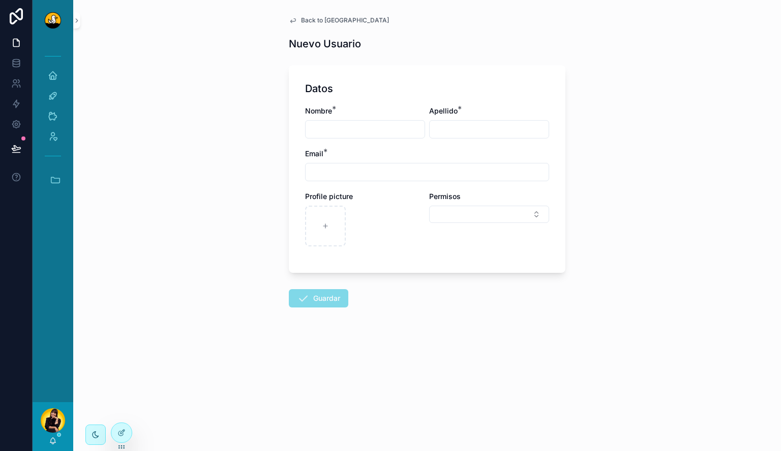
click at [338, 17] on span "Back to [GEOGRAPHIC_DATA]" at bounding box center [345, 20] width 88 height 8
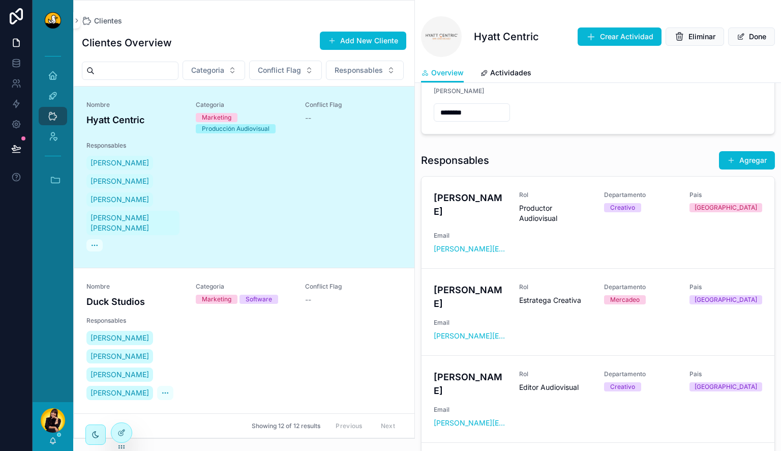
scroll to position [155, 0]
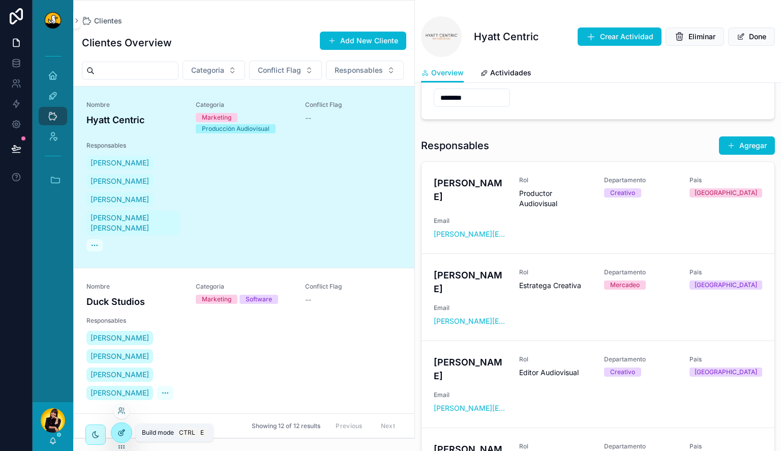
click at [118, 432] on icon at bounding box center [122, 432] width 8 height 8
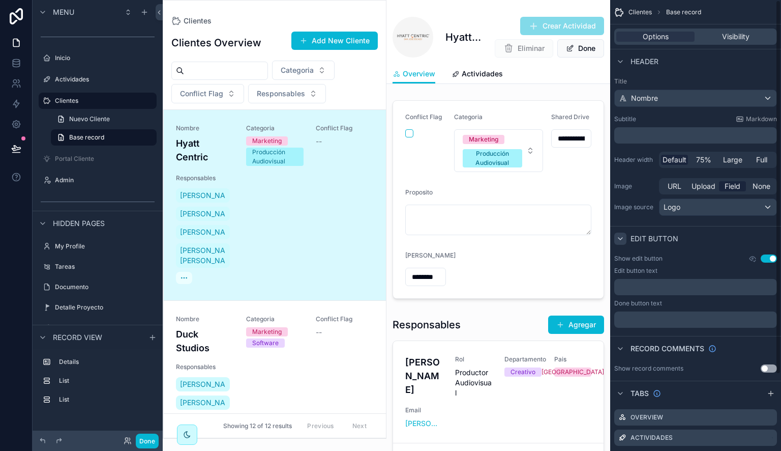
scroll to position [92, 0]
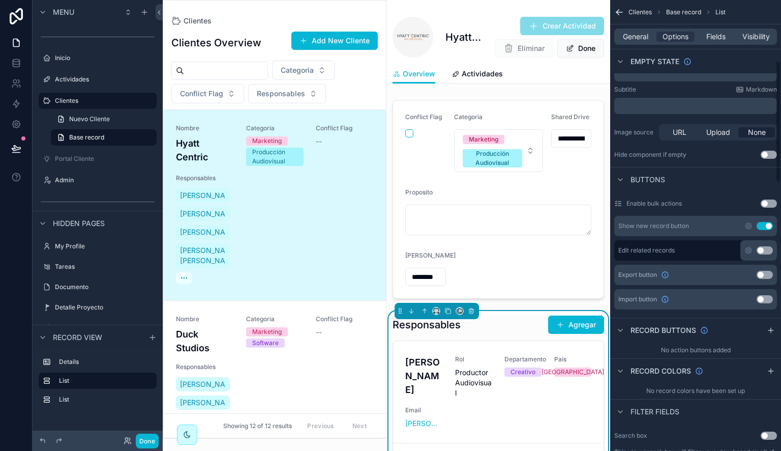
scroll to position [223, 0]
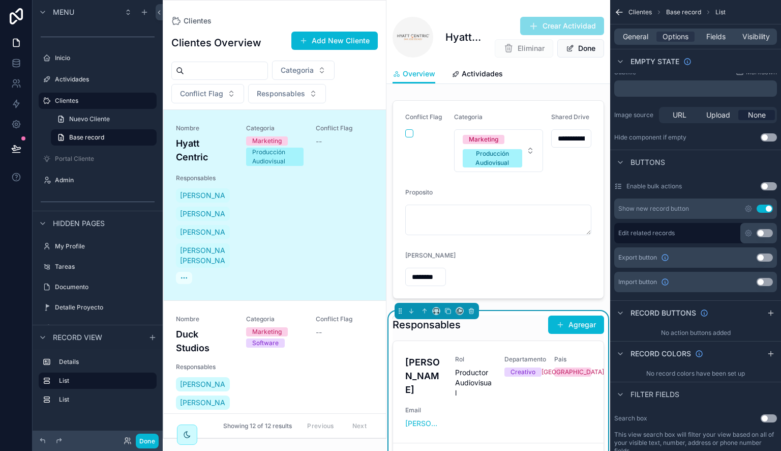
click at [769, 205] on button "Use setting" at bounding box center [765, 209] width 16 height 8
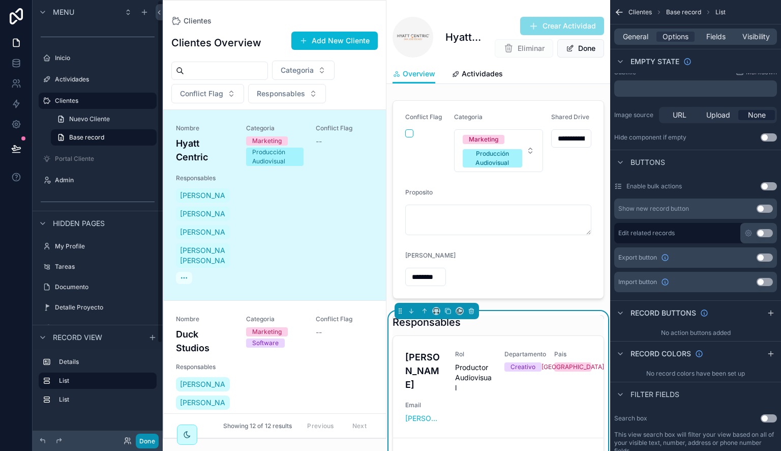
click at [153, 442] on button "Done" at bounding box center [147, 440] width 23 height 15
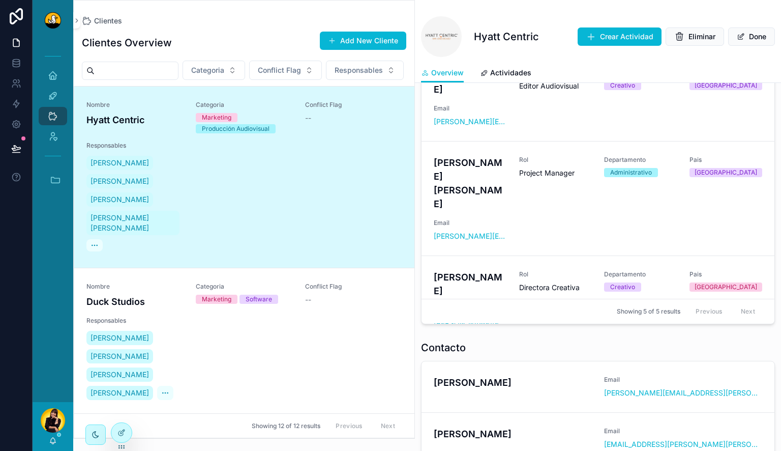
scroll to position [0, 0]
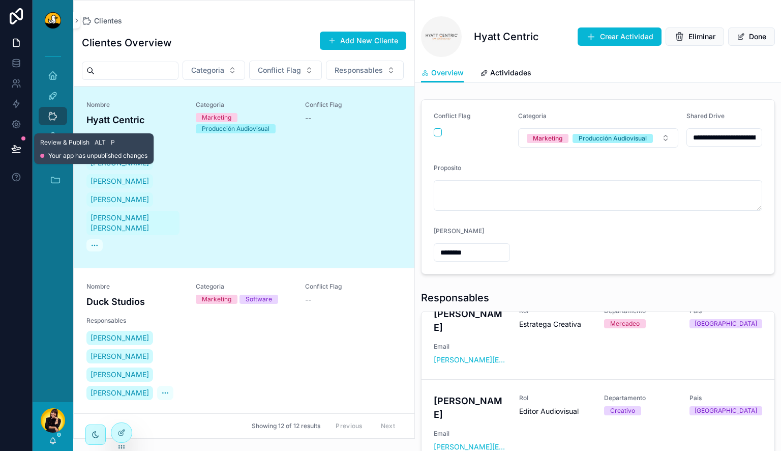
click at [20, 152] on icon at bounding box center [16, 148] width 10 height 10
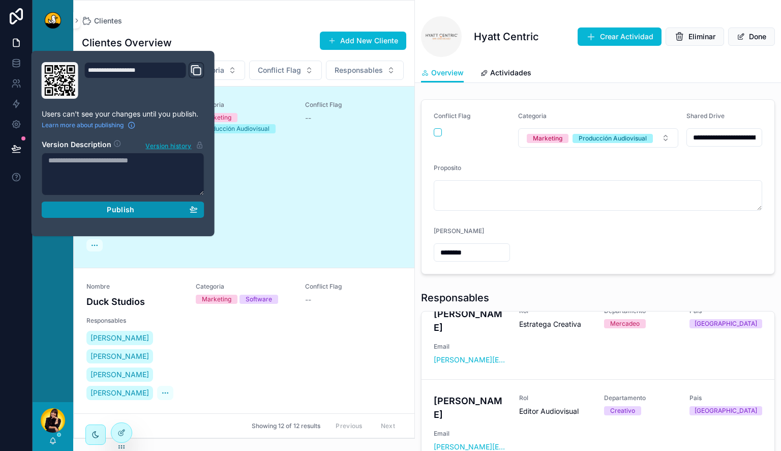
click at [106, 204] on button "Publish" at bounding box center [123, 209] width 163 height 16
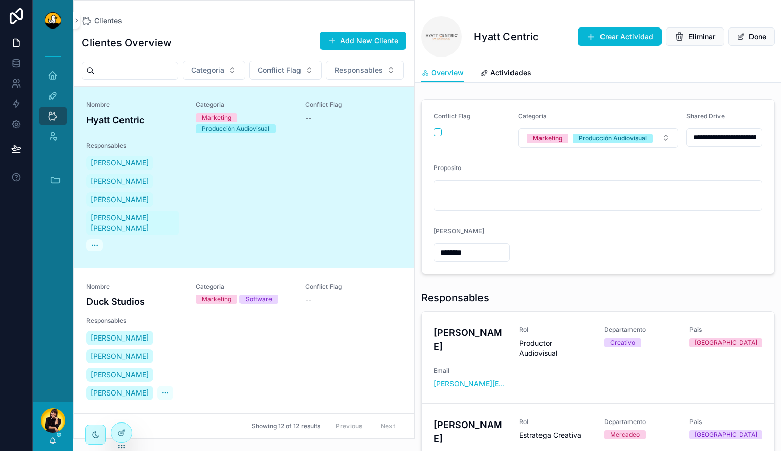
click at [251, 20] on div "Clientes" at bounding box center [244, 21] width 325 height 8
click at [47, 73] on div "Inicio" at bounding box center [53, 75] width 16 height 16
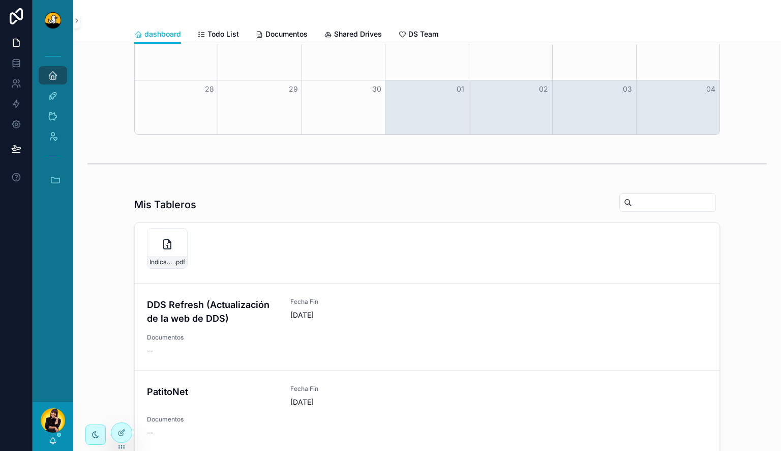
scroll to position [388, 0]
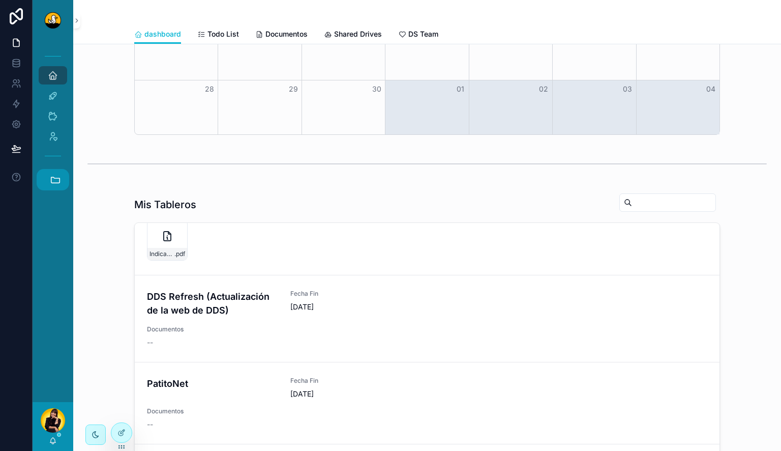
click at [54, 182] on icon "scrollable content" at bounding box center [55, 179] width 11 height 11
click at [56, 239] on span "JB" at bounding box center [52, 234] width 11 height 11
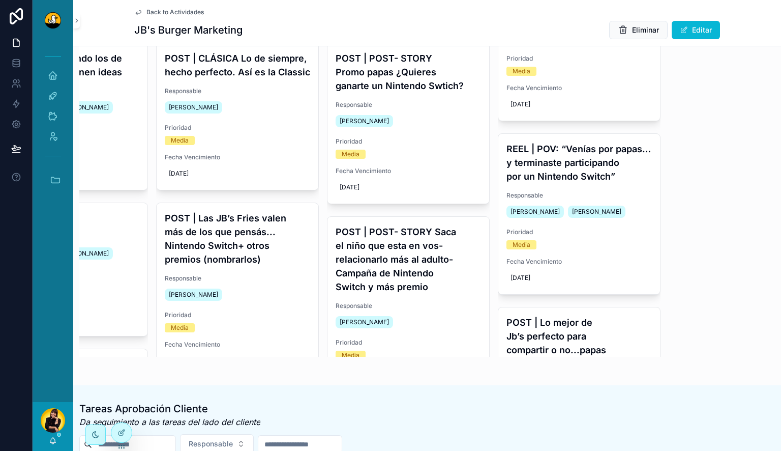
scroll to position [99, 0]
click at [590, 176] on h4 "REEL | POV: “Venías por papas… y terminaste participando por un Nintendo Switch”" at bounding box center [579, 162] width 145 height 41
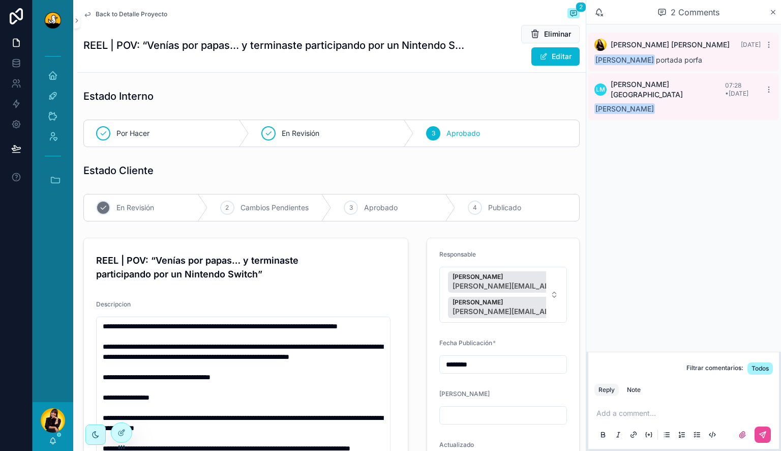
click at [129, 207] on span "En Revisión" at bounding box center [135, 207] width 38 height 10
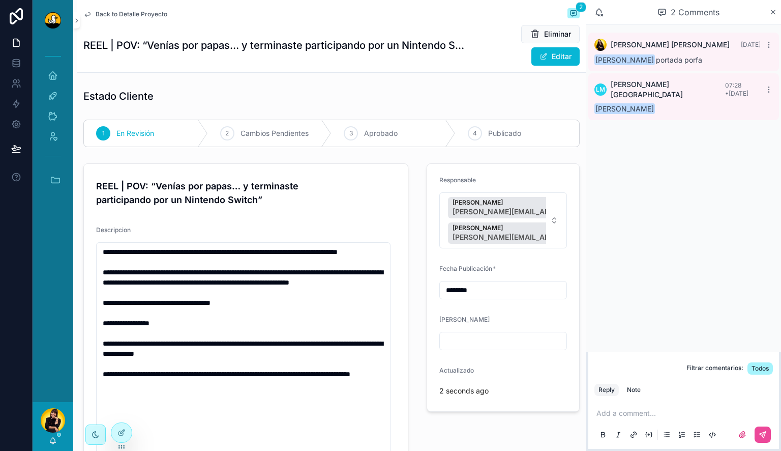
click at [153, 13] on span "Back to Detalle Proyecto" at bounding box center [132, 14] width 72 height 8
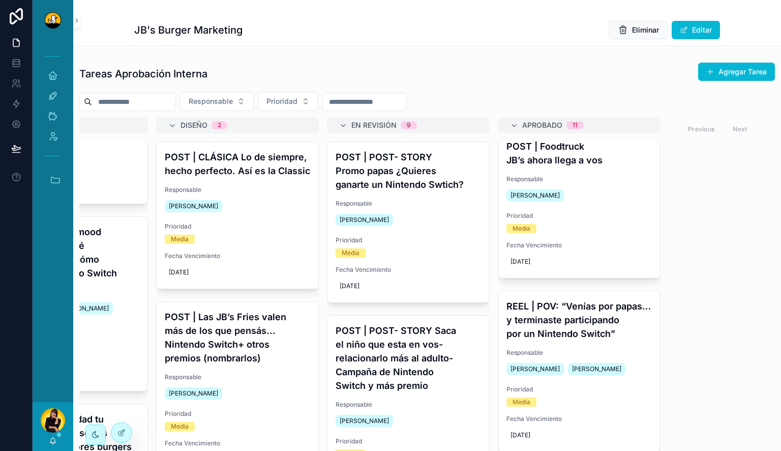
scroll to position [1118, 0]
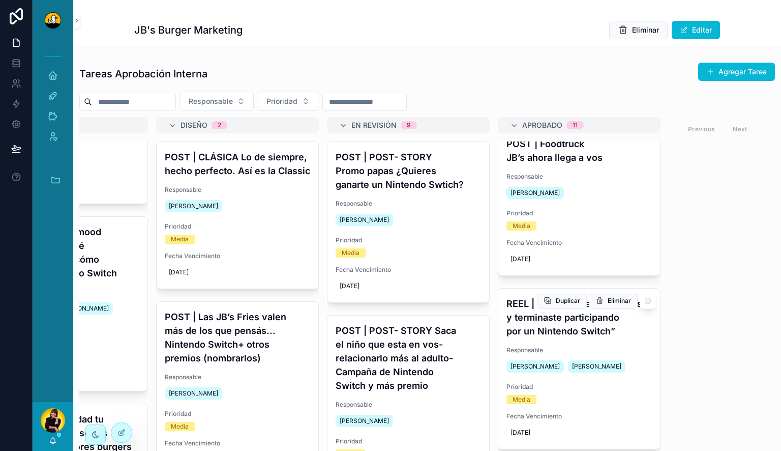
click at [557, 328] on h4 "REEL | POV: “Venías por papas… y terminaste participando por un Nintendo Switch”" at bounding box center [579, 317] width 145 height 41
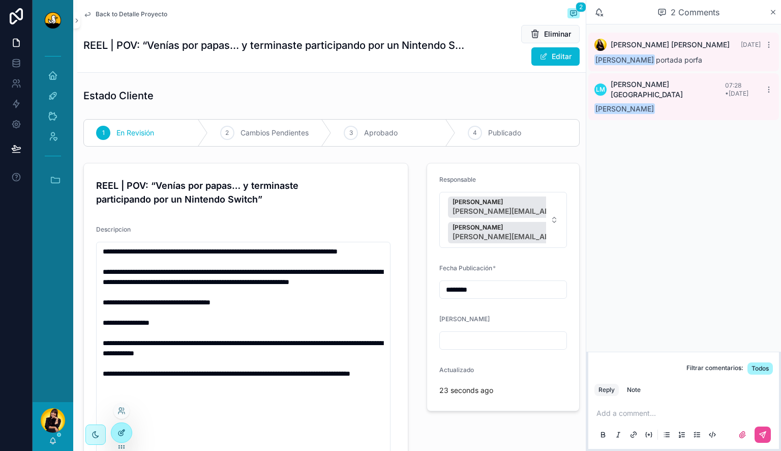
click at [120, 436] on icon at bounding box center [122, 432] width 8 height 8
click at [120, 436] on circle at bounding box center [122, 432] width 8 height 8
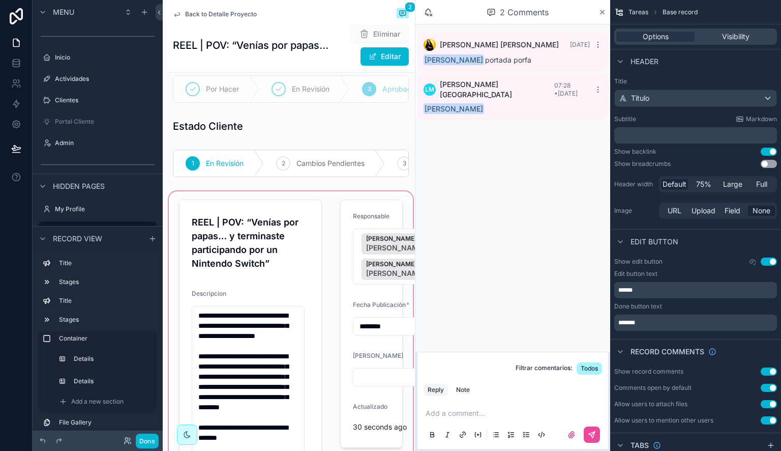
scroll to position [15, 0]
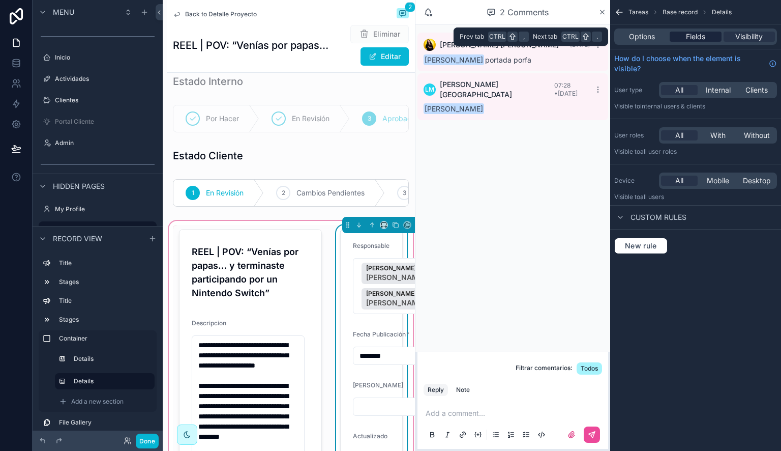
click at [698, 35] on span "Fields" at bounding box center [695, 37] width 19 height 10
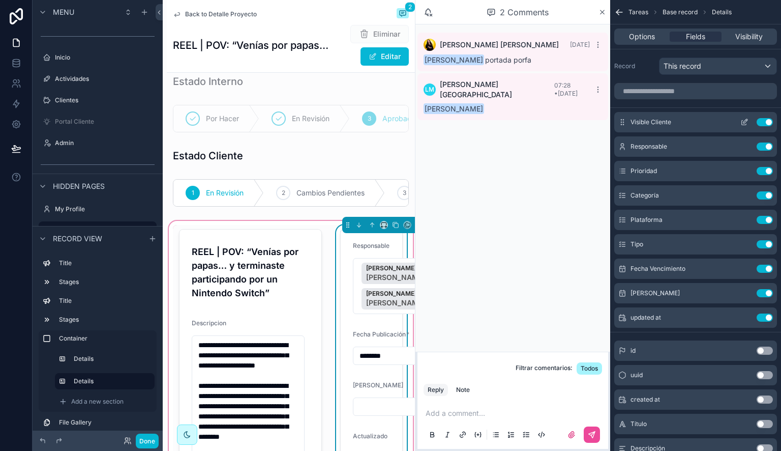
click at [745, 119] on icon "scrollable content" at bounding box center [745, 122] width 8 height 8
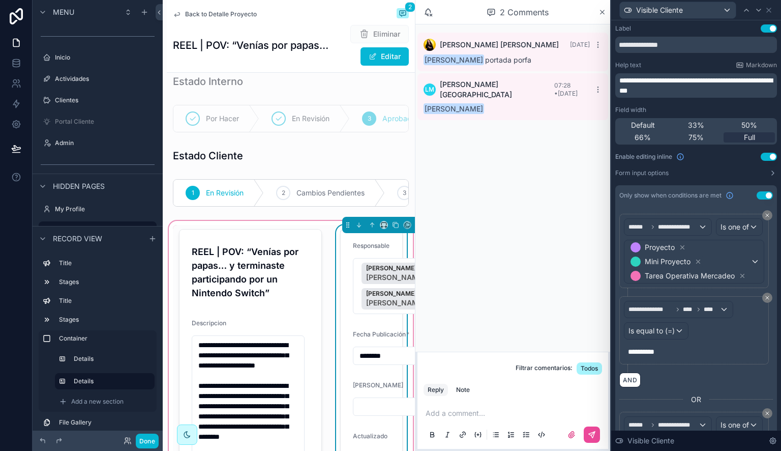
click at [745, 119] on div "Default 33% 50% 66% 75% Full" at bounding box center [697, 131] width 162 height 26
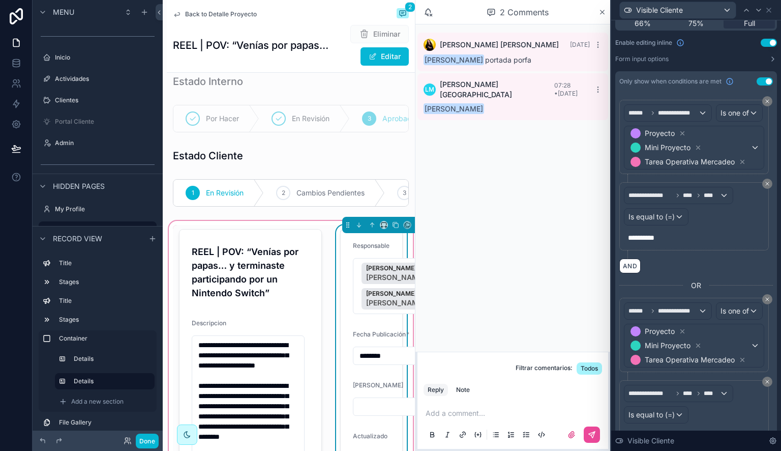
scroll to position [109, 0]
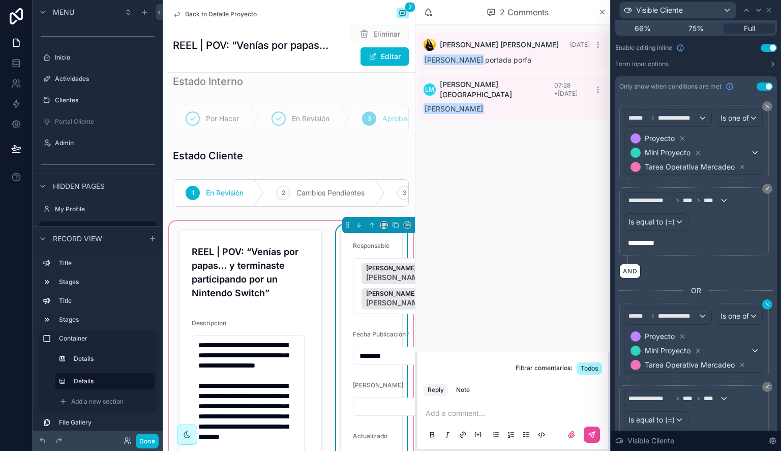
click at [765, 307] on icon at bounding box center [768, 304] width 6 height 6
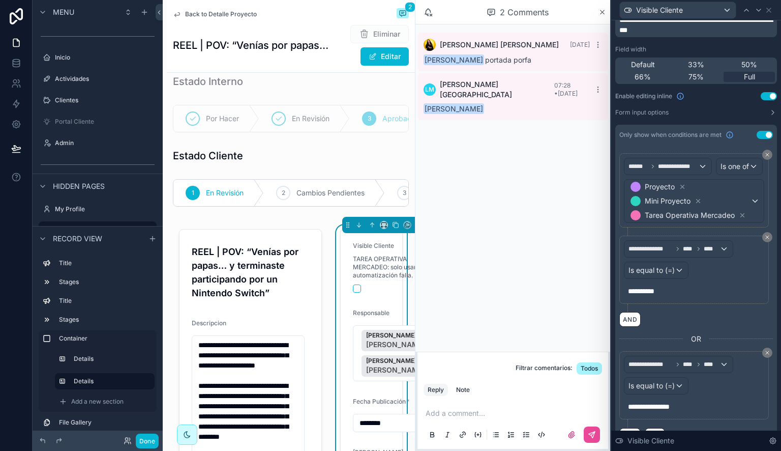
scroll to position [31, 0]
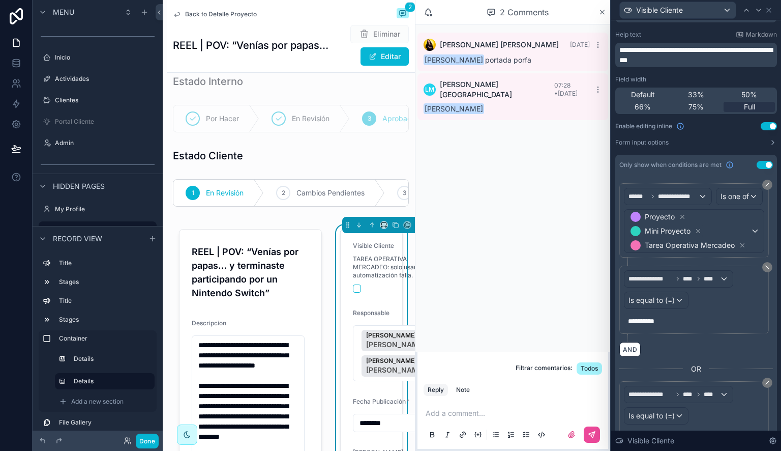
click at [765, 401] on div "**********" at bounding box center [697, 419] width 154 height 76
click at [765, 386] on icon at bounding box center [768, 383] width 6 height 6
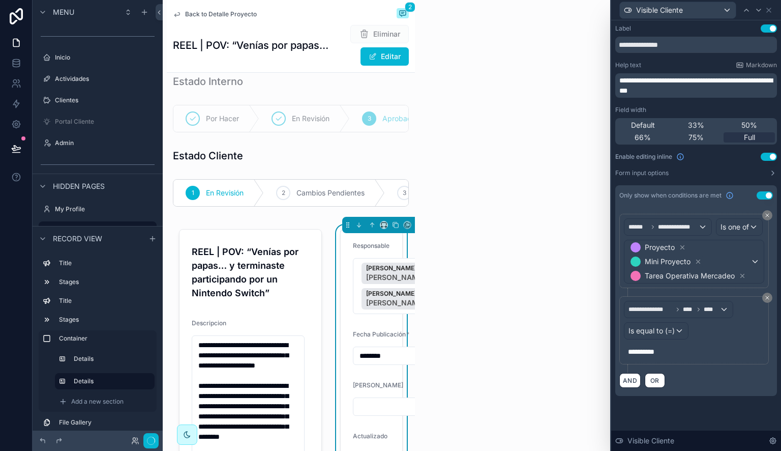
scroll to position [0, 0]
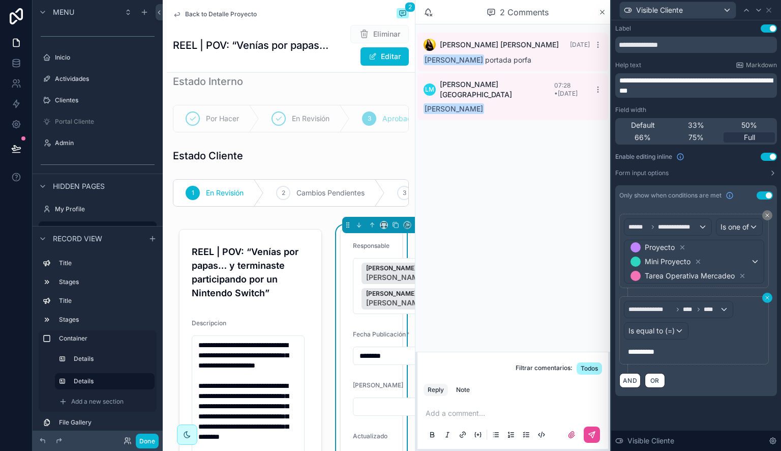
click at [767, 297] on icon at bounding box center [767, 297] width 3 height 3
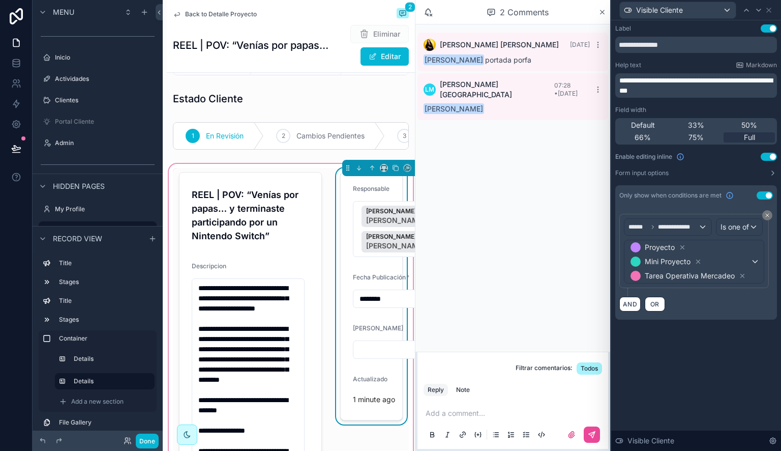
scroll to position [71, 0]
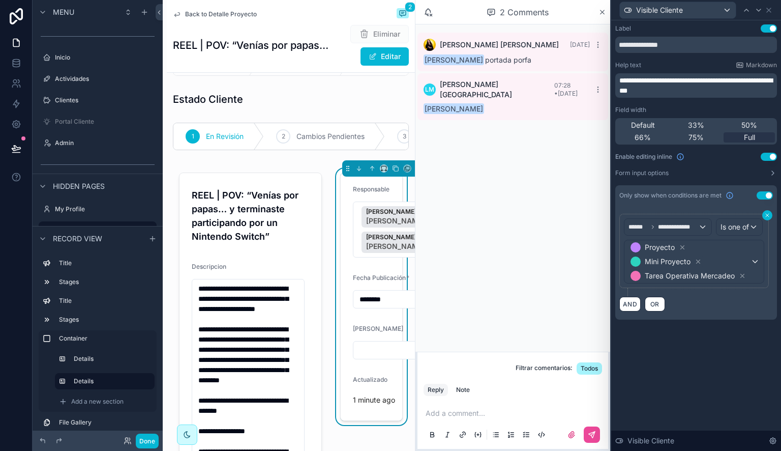
click at [769, 215] on icon at bounding box center [768, 215] width 6 height 6
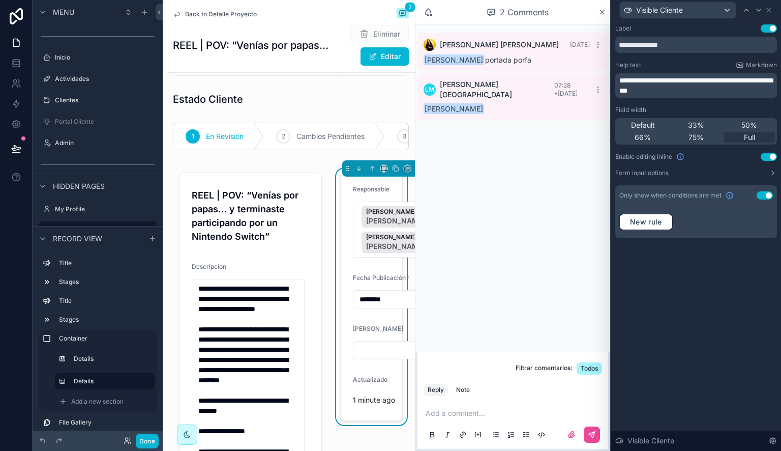
click at [764, 194] on button "Use setting" at bounding box center [765, 195] width 16 height 8
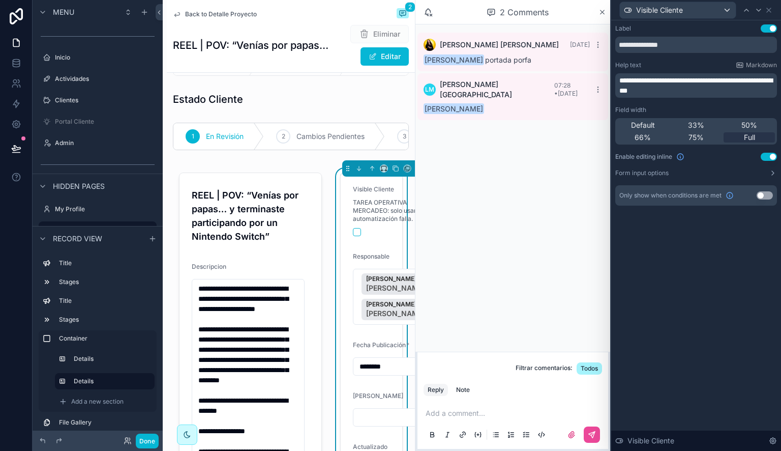
click at [764, 194] on button "Use setting" at bounding box center [765, 195] width 16 height 8
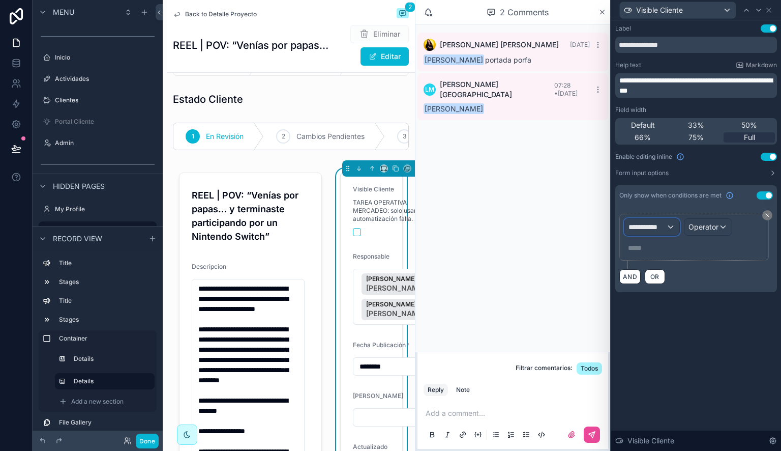
click at [659, 229] on span "**********" at bounding box center [648, 227] width 38 height 10
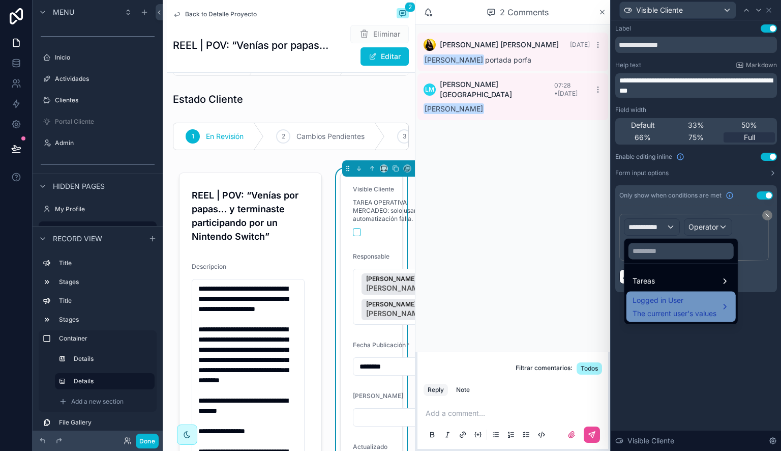
click at [658, 301] on span "Logged in User" at bounding box center [675, 300] width 84 height 12
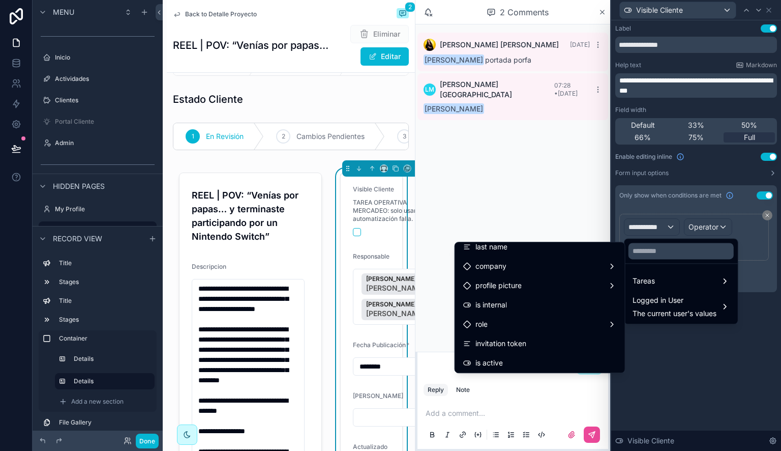
scroll to position [68, 0]
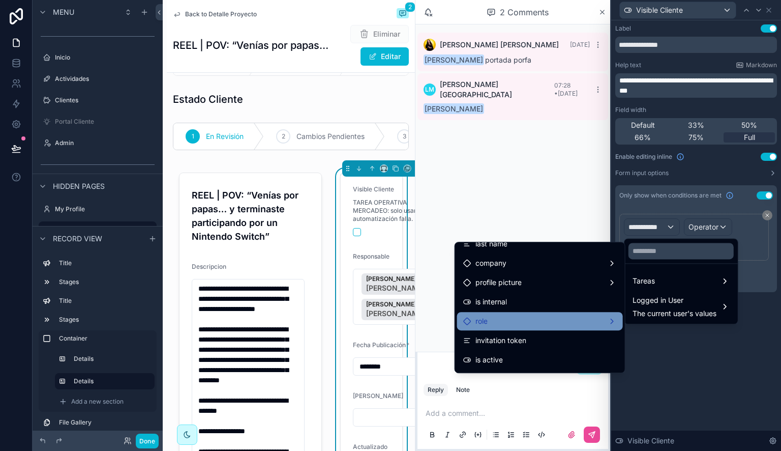
click at [548, 322] on div "role" at bounding box center [540, 321] width 154 height 12
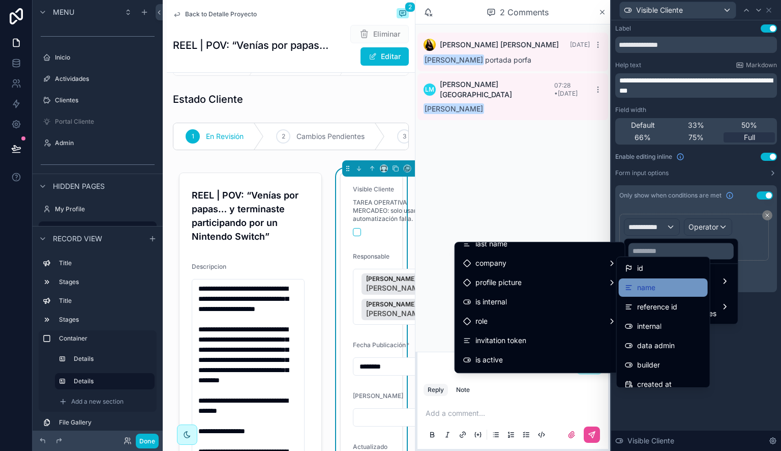
click at [666, 290] on div "name" at bounding box center [663, 287] width 77 height 12
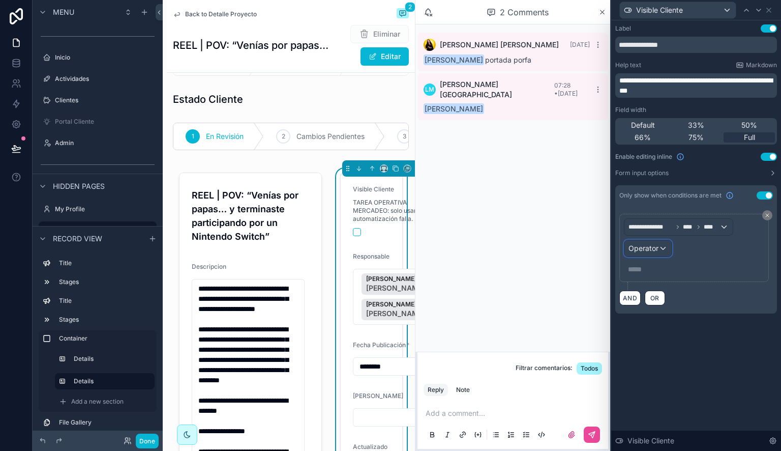
click at [659, 247] on div "Operator" at bounding box center [648, 248] width 47 height 16
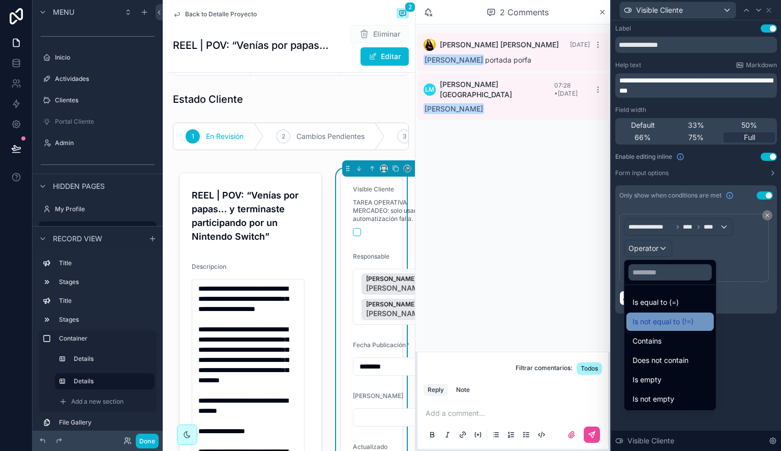
click at [664, 320] on span "Is not equal to (!=)" at bounding box center [663, 321] width 61 height 12
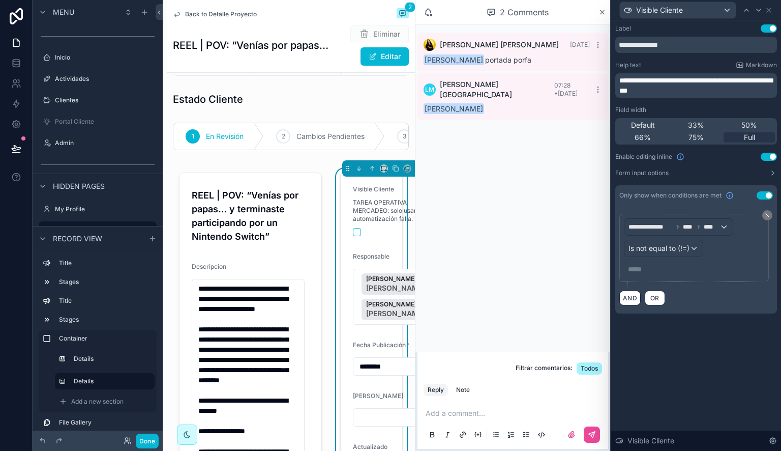
click at [675, 261] on div "***** ﻿" at bounding box center [694, 269] width 140 height 16
click at [664, 265] on p "***** ﻿" at bounding box center [695, 269] width 134 height 10
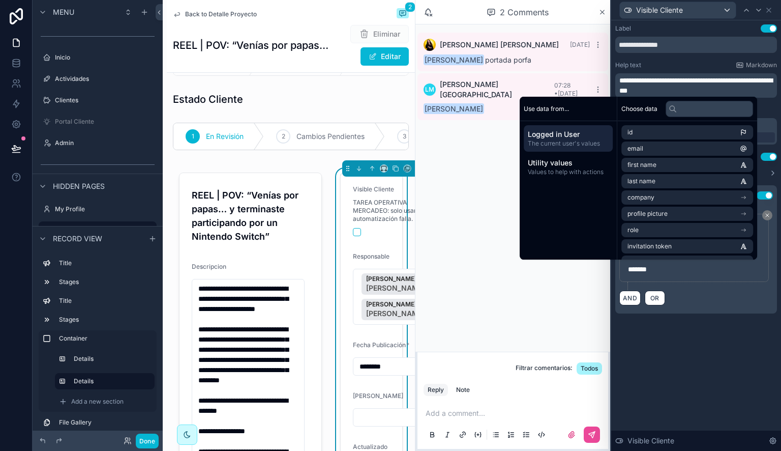
click at [675, 359] on div "**********" at bounding box center [696, 235] width 170 height 430
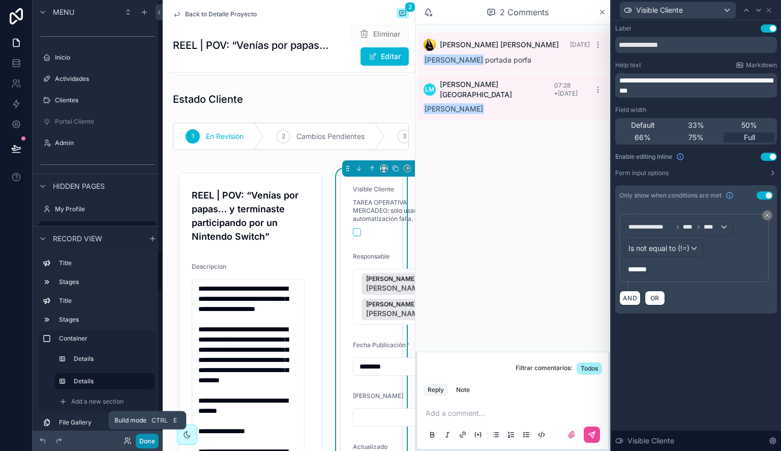
click at [149, 439] on button "Done" at bounding box center [147, 440] width 23 height 15
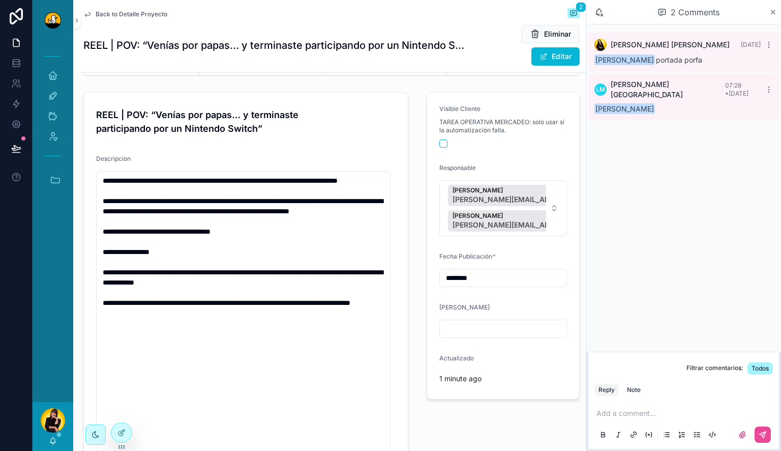
scroll to position [0, 0]
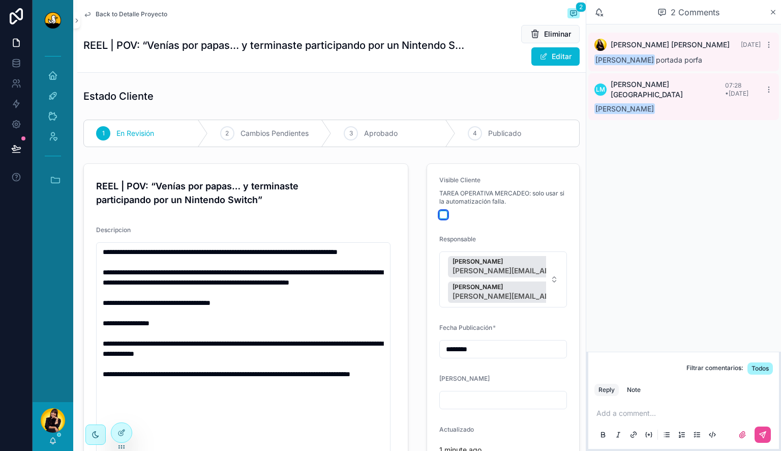
click at [440, 214] on button "scrollable content" at bounding box center [444, 215] width 8 height 8
click at [149, 11] on span "Back to Detalle Proyecto" at bounding box center [132, 14] width 72 height 8
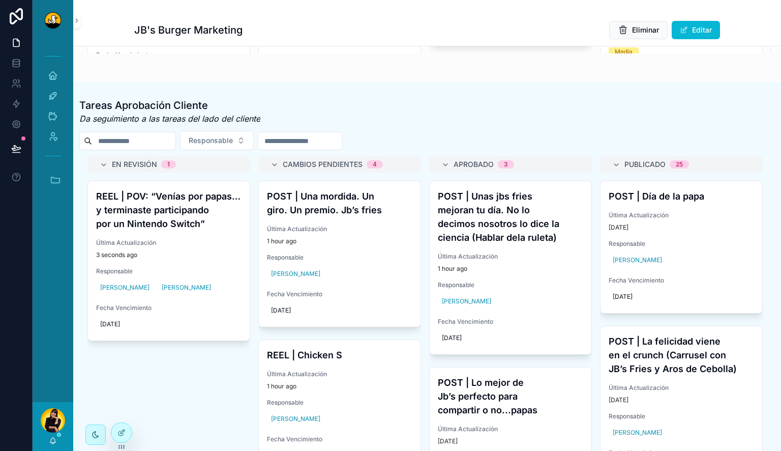
scroll to position [402, 0]
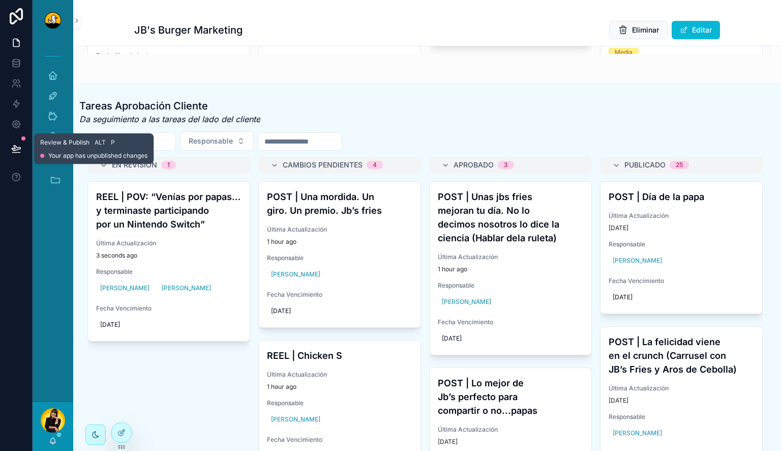
click at [15, 151] on icon at bounding box center [16, 148] width 10 height 10
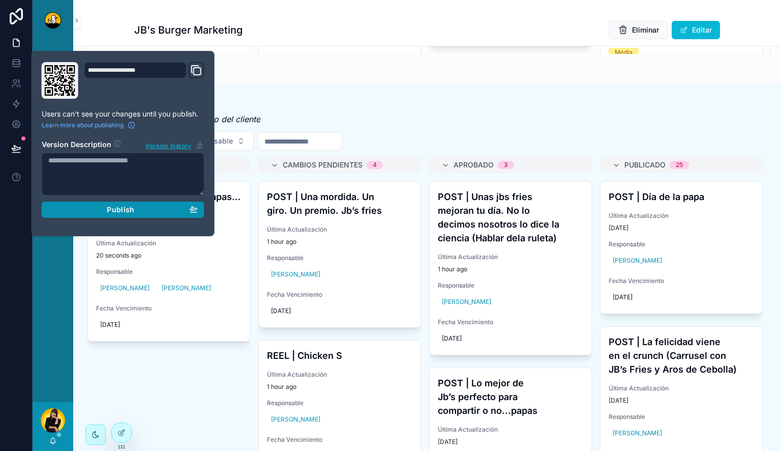
click at [116, 211] on span "Publish" at bounding box center [120, 209] width 27 height 9
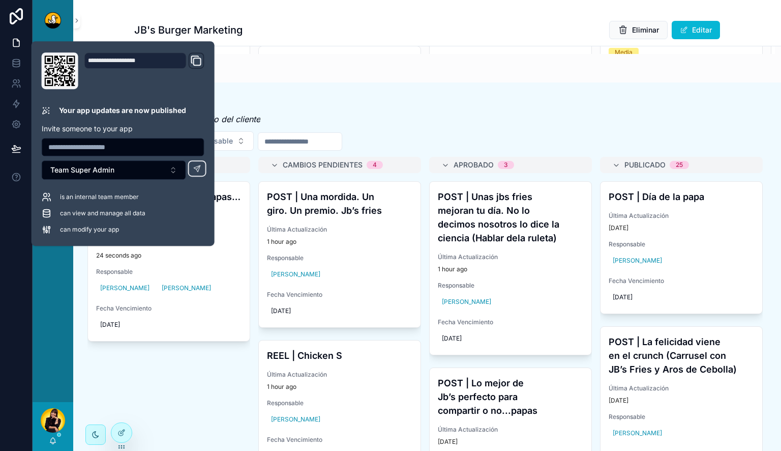
click at [541, 123] on div "Tareas Aprobación Cliente Da seguimiento a las tareas del lado del cliente" at bounding box center [427, 112] width 696 height 26
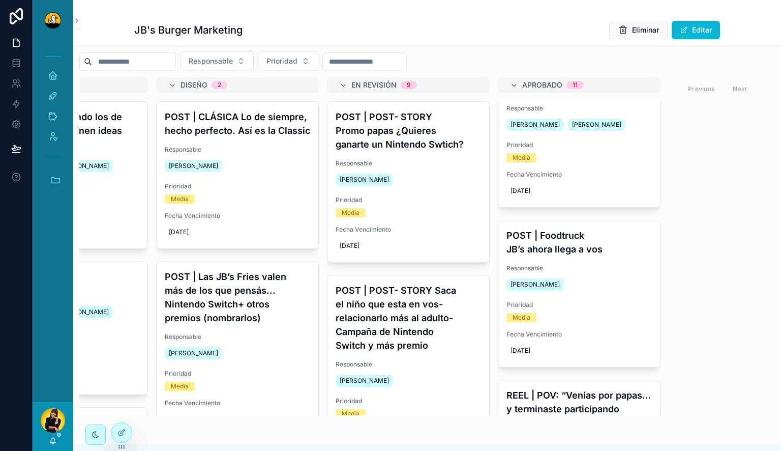
scroll to position [986, 0]
click at [564, 244] on h4 "POST | Foodtruck JB’s ahora llega a vos" at bounding box center [579, 241] width 145 height 27
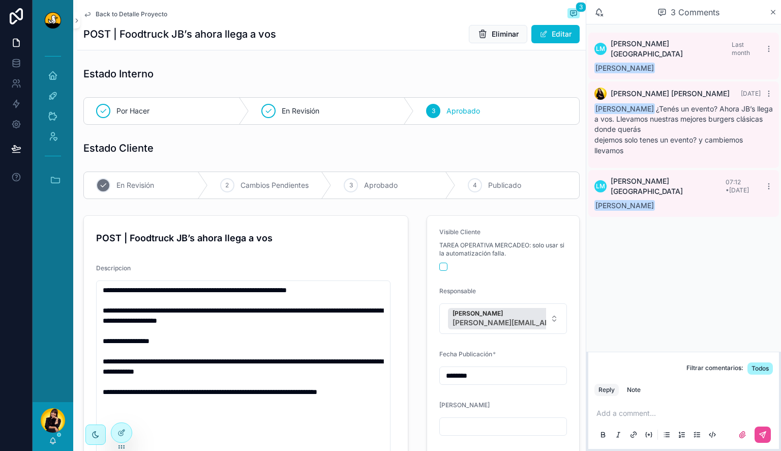
click at [152, 183] on span "En Revisión" at bounding box center [135, 185] width 38 height 10
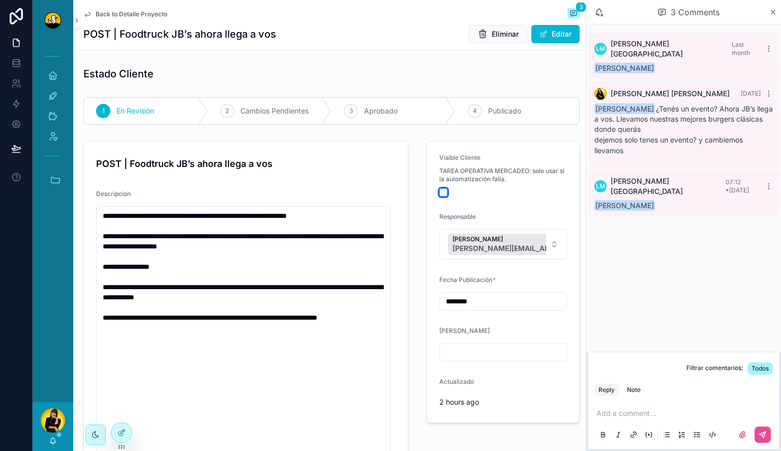
click at [441, 189] on button "scrollable content" at bounding box center [444, 192] width 8 height 8
click at [127, 9] on div "Back to Detalle Proyecto 3" at bounding box center [331, 14] width 497 height 12
click at [132, 18] on div "Back to Detalle Proyecto 3" at bounding box center [331, 14] width 497 height 12
click at [131, 16] on span "Back to Detalle Proyecto" at bounding box center [132, 14] width 72 height 8
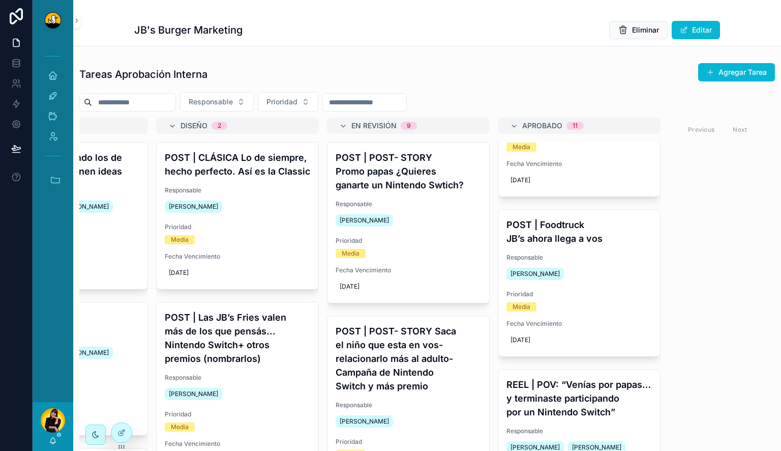
scroll to position [1038, 0]
click at [564, 239] on h4 "POST | Foodtruck JB’s ahora llega a vos" at bounding box center [579, 230] width 145 height 27
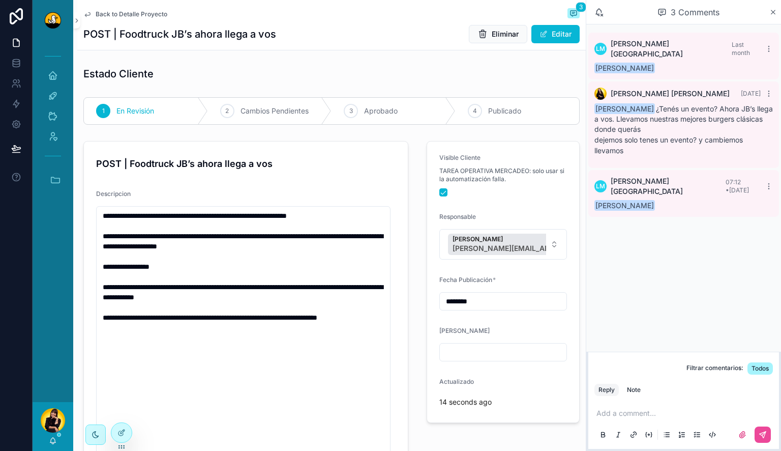
click at [142, 12] on span "Back to Detalle Proyecto" at bounding box center [132, 14] width 72 height 8
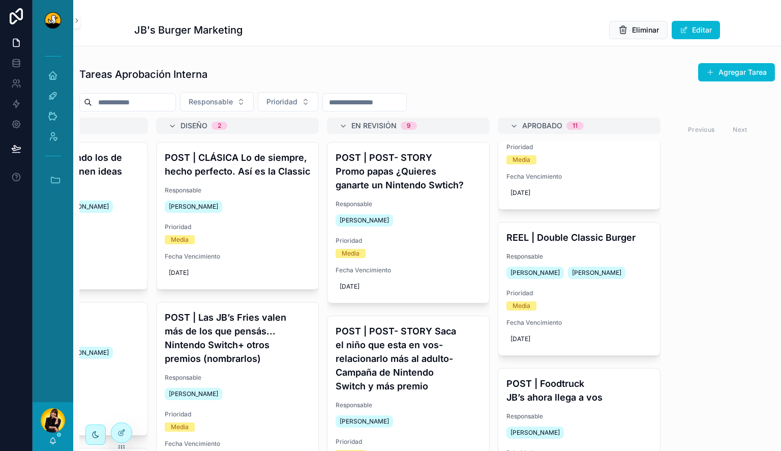
scroll to position [879, 0]
click at [589, 239] on button "Eliminar" at bounding box center [613, 234] width 49 height 16
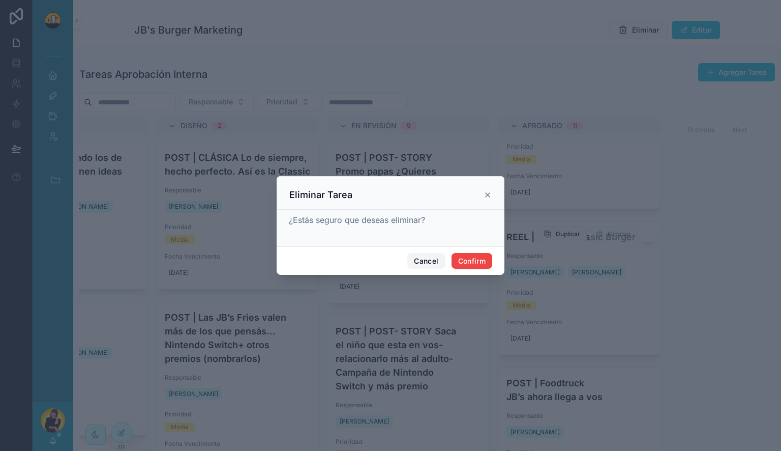
click at [418, 258] on button "Cancel" at bounding box center [426, 261] width 38 height 16
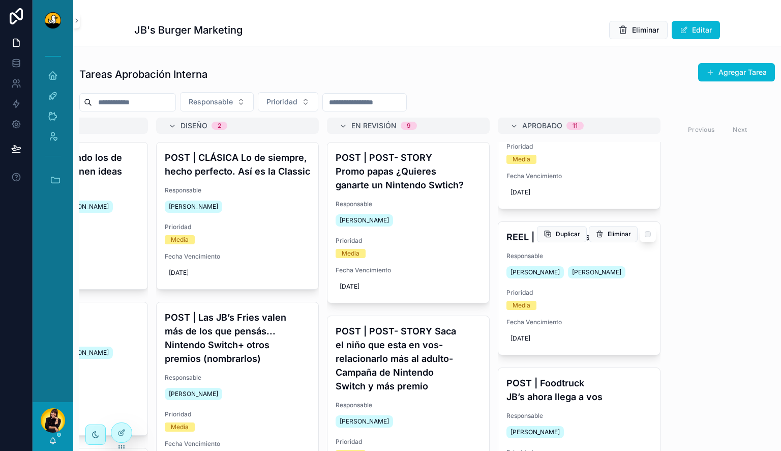
click at [543, 252] on span "Responsable" at bounding box center [579, 256] width 145 height 8
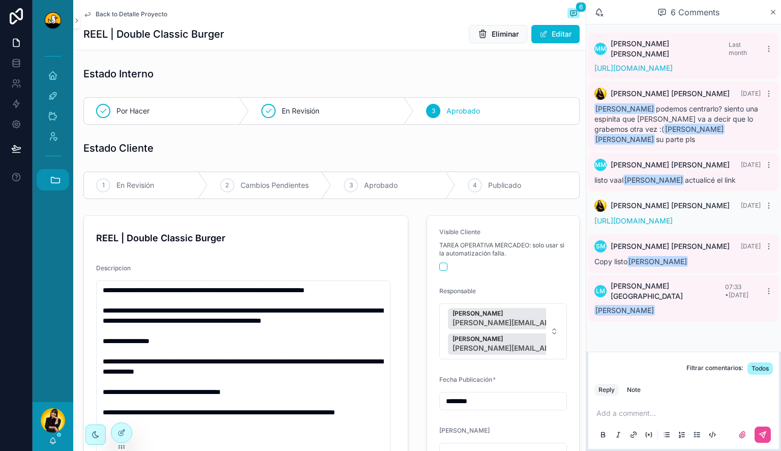
click at [52, 177] on icon "scrollable content" at bounding box center [55, 180] width 9 height 6
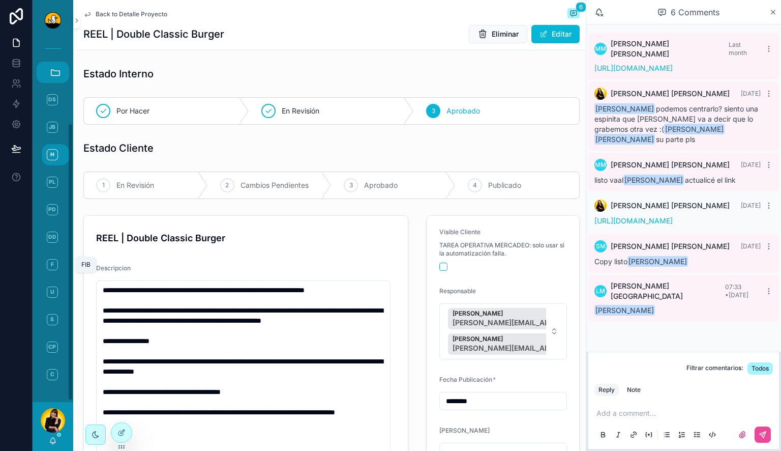
scroll to position [109, 0]
click at [53, 322] on span "S" at bounding box center [52, 317] width 11 height 11
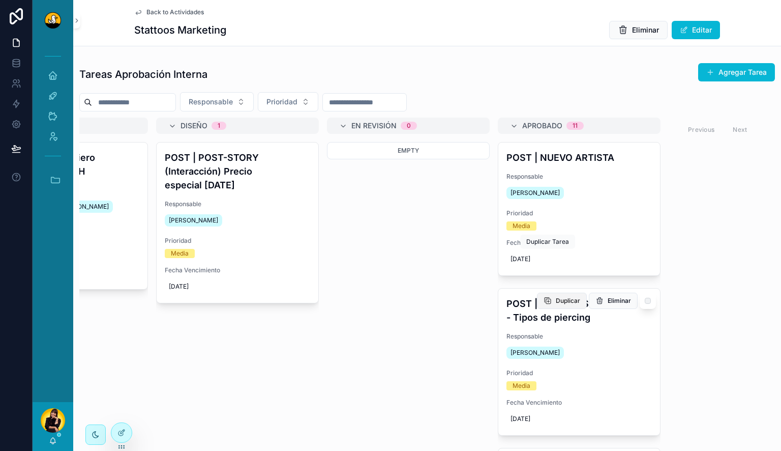
scroll to position [67, 0]
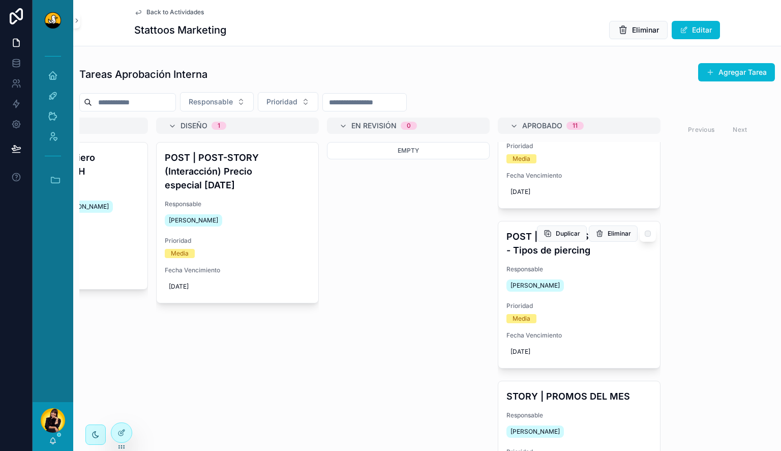
click at [590, 263] on div "POST | STATTOOS CR - Tipos de piercing Responsable Barbara Argotte Prioridad Me…" at bounding box center [580, 294] width 162 height 147
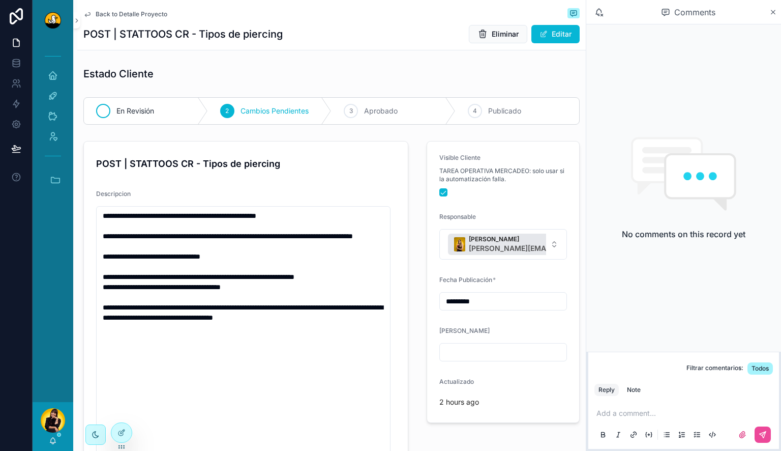
click at [160, 111] on div "En Revisión" at bounding box center [146, 111] width 124 height 26
click at [440, 190] on button "scrollable content" at bounding box center [444, 192] width 8 height 8
click at [249, 116] on div "2 Cambios Pendientes" at bounding box center [270, 111] width 124 height 26
click at [144, 15] on span "Back to Detalle Proyecto" at bounding box center [132, 14] width 72 height 8
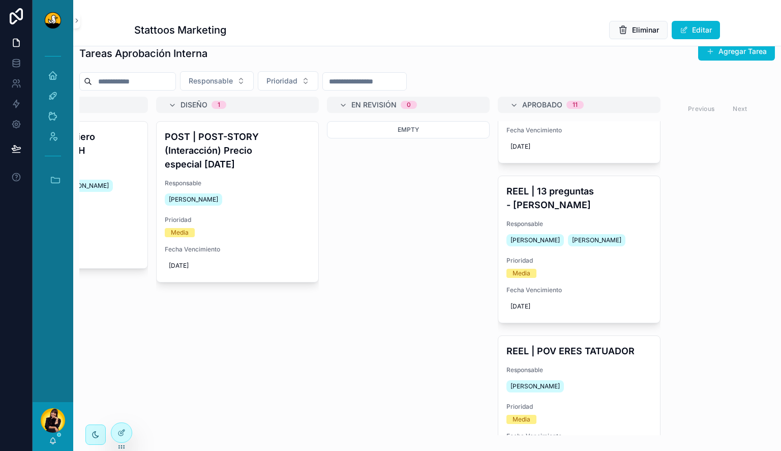
scroll to position [398, 0]
click at [610, 255] on div "Prioridad Media" at bounding box center [579, 265] width 145 height 21
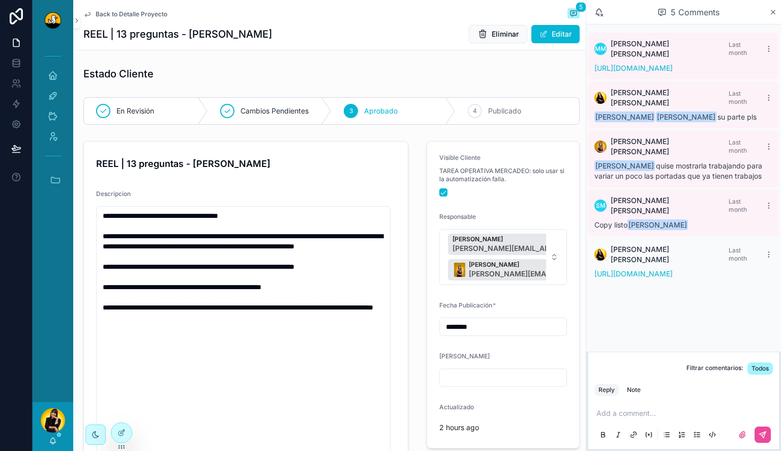
click at [140, 19] on div "Back to Detalle Proyecto 5" at bounding box center [331, 14] width 497 height 12
click at [144, 17] on span "Back to Detalle Proyecto" at bounding box center [132, 14] width 72 height 8
